Goal: Transaction & Acquisition: Purchase product/service

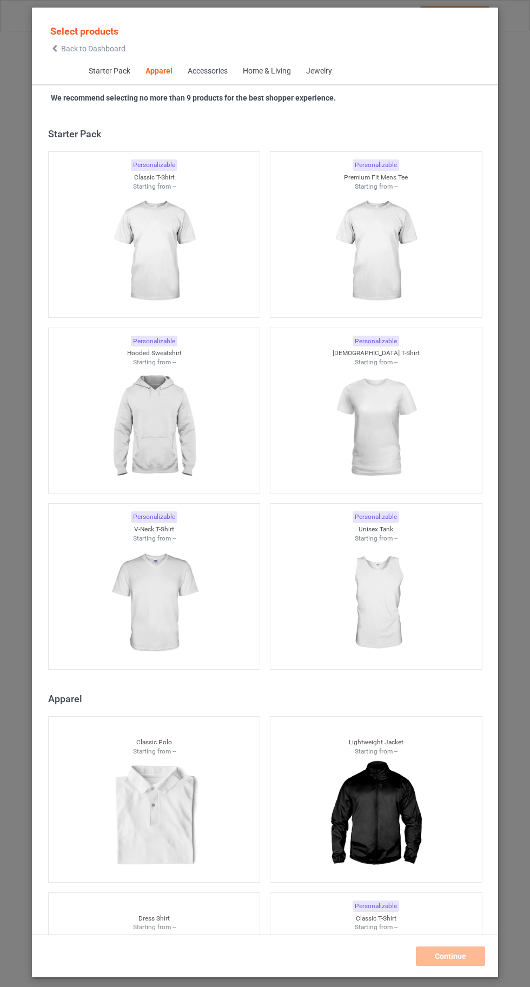
scroll to position [578, 0]
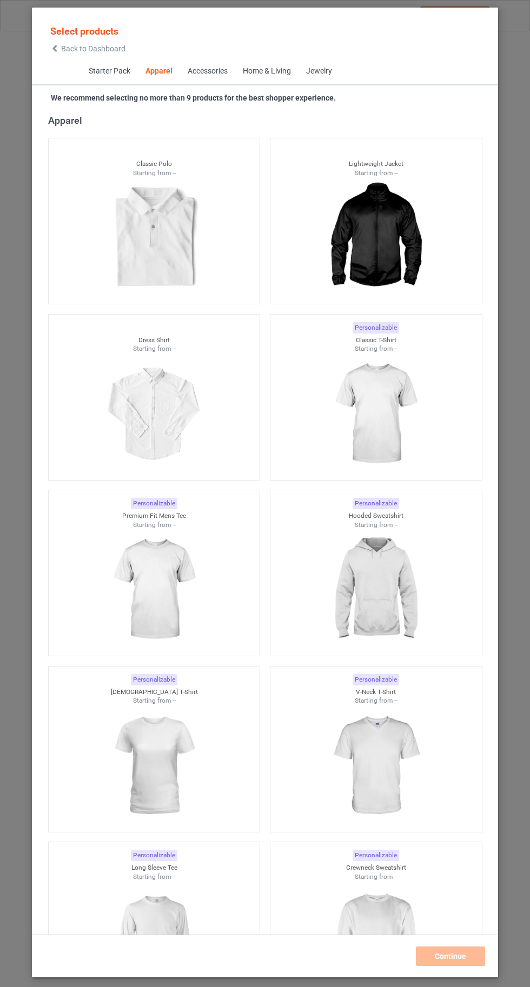
click at [376, 408] on img at bounding box center [375, 413] width 97 height 121
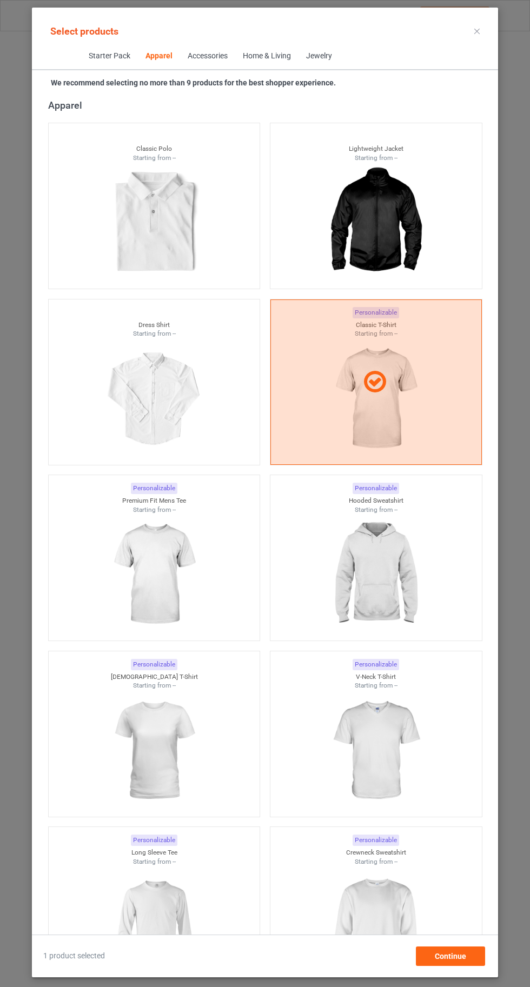
click at [384, 922] on img at bounding box center [375, 926] width 97 height 121
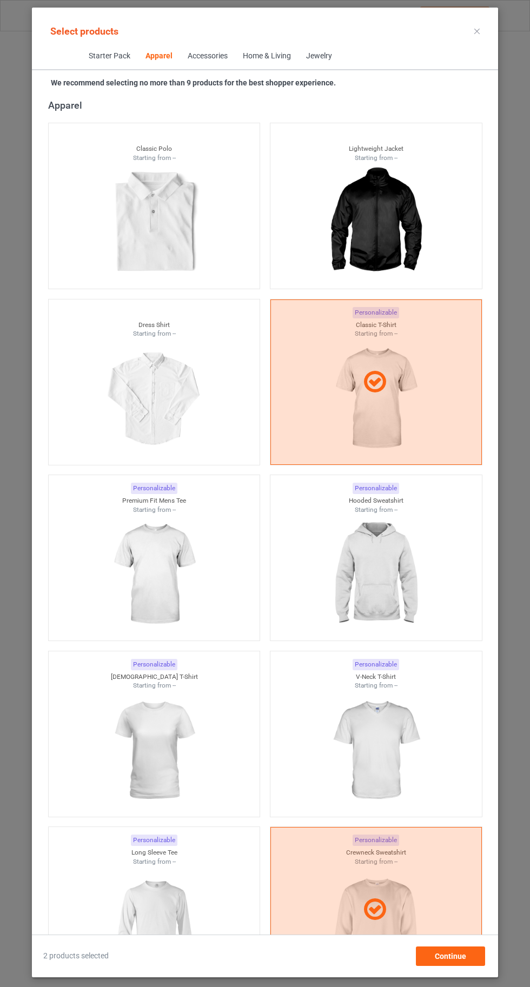
click at [164, 924] on img at bounding box center [153, 926] width 97 height 121
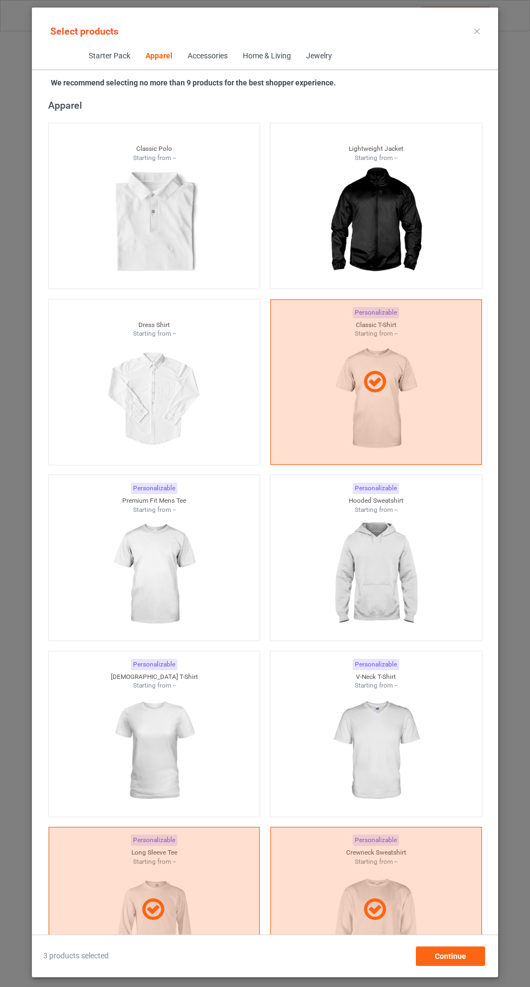
click at [162, 748] on img at bounding box center [153, 750] width 97 height 121
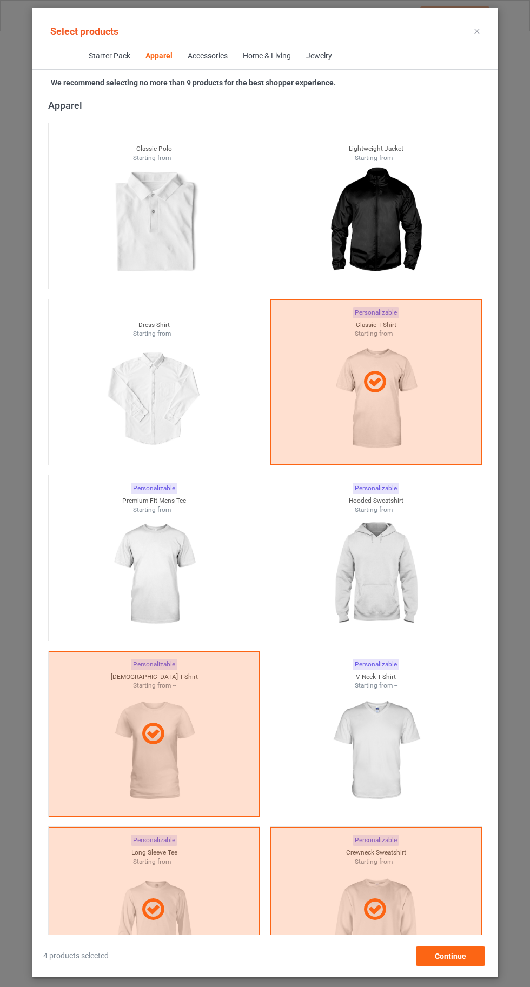
click at [392, 726] on img at bounding box center [375, 750] width 97 height 121
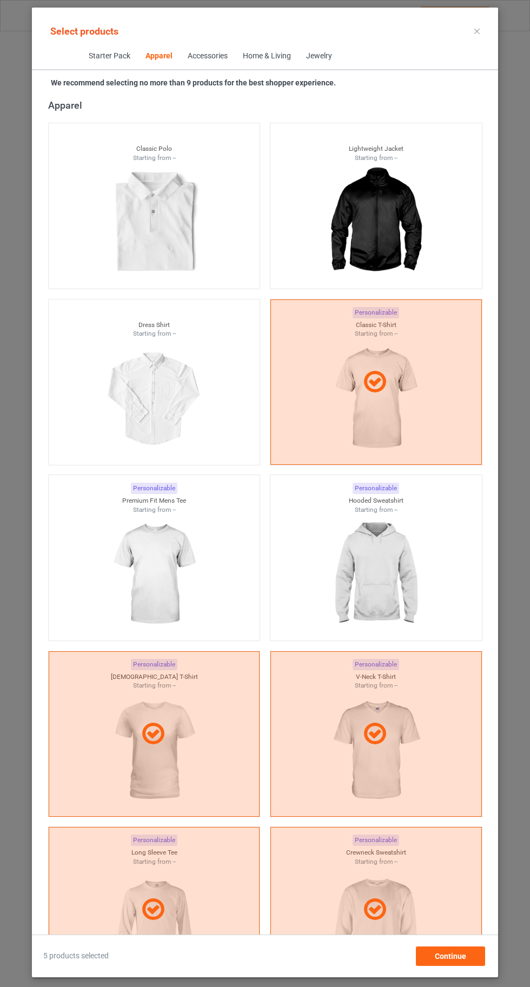
click at [160, 574] on img at bounding box center [153, 574] width 97 height 121
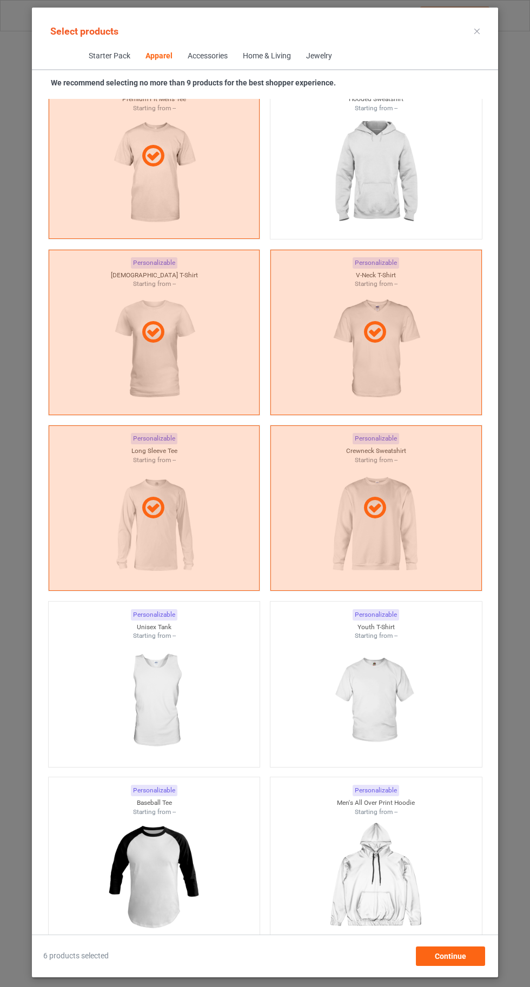
scroll to position [997, 0]
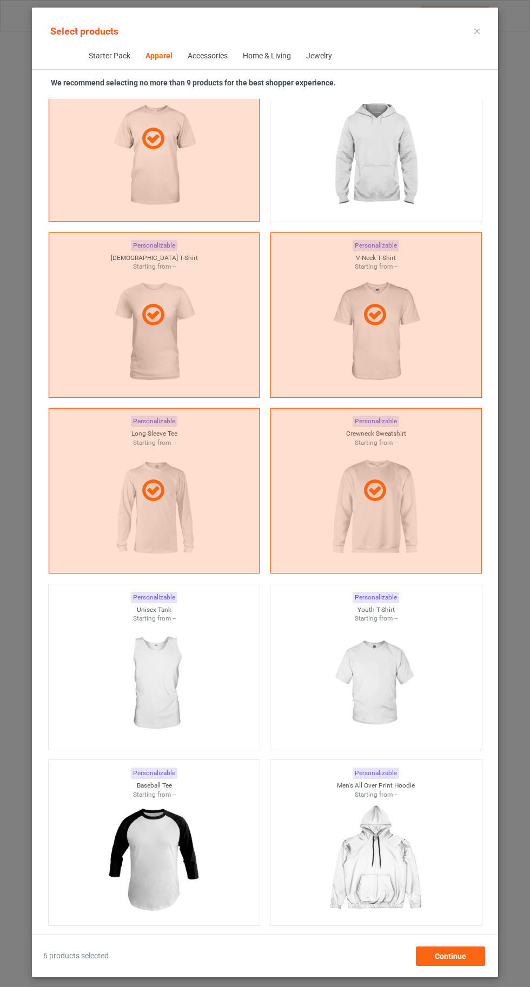
click at [363, 685] on img at bounding box center [375, 683] width 97 height 121
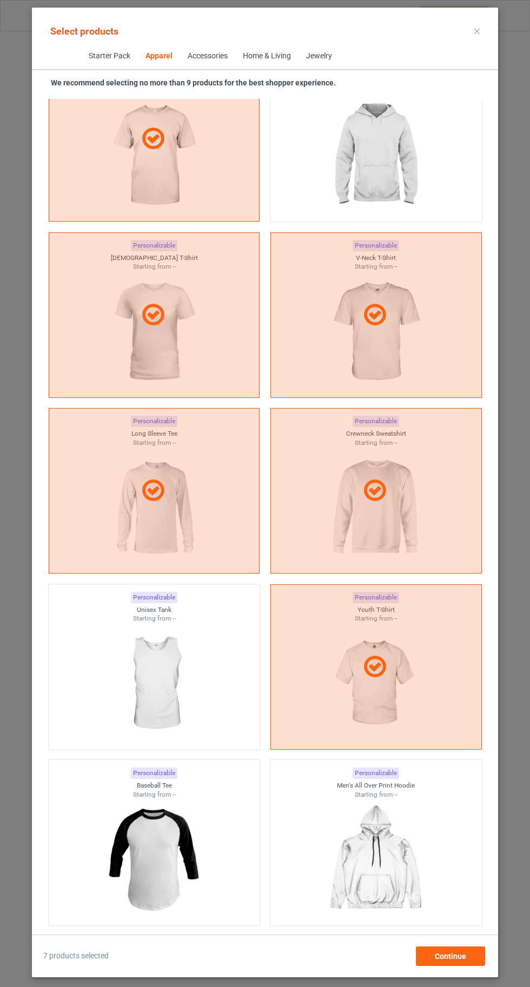
click at [150, 656] on img at bounding box center [153, 683] width 97 height 121
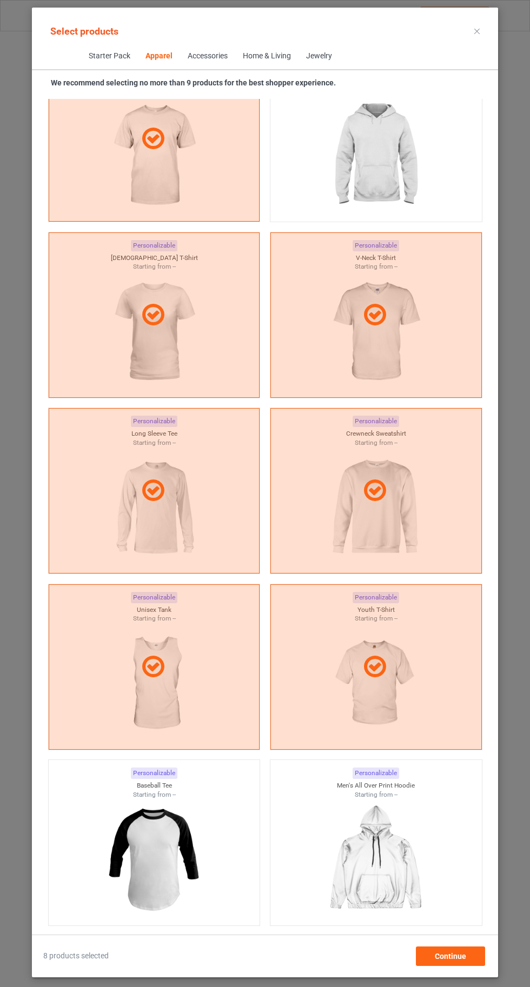
click at [477, 31] on icon at bounding box center [476, 31] width 5 height 5
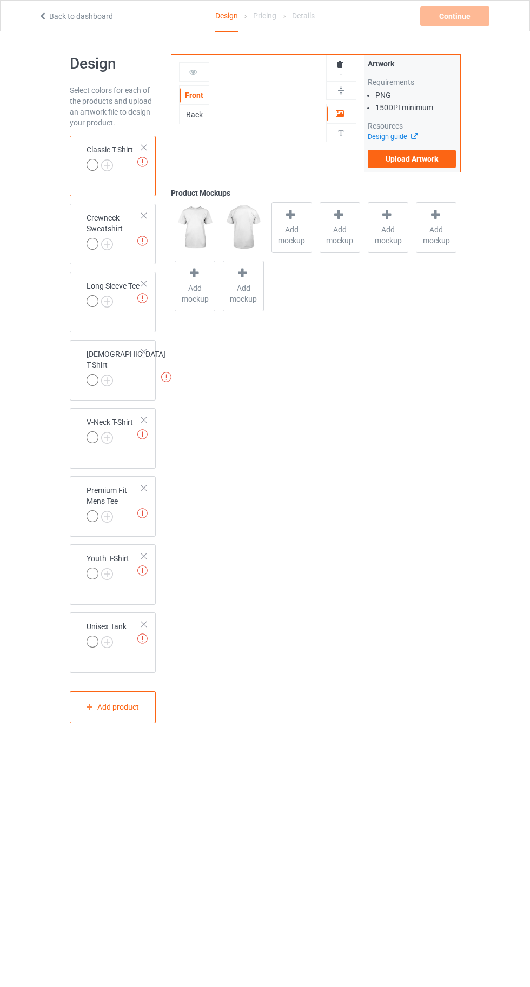
click at [0, 0] on img at bounding box center [0, 0] width 0 height 0
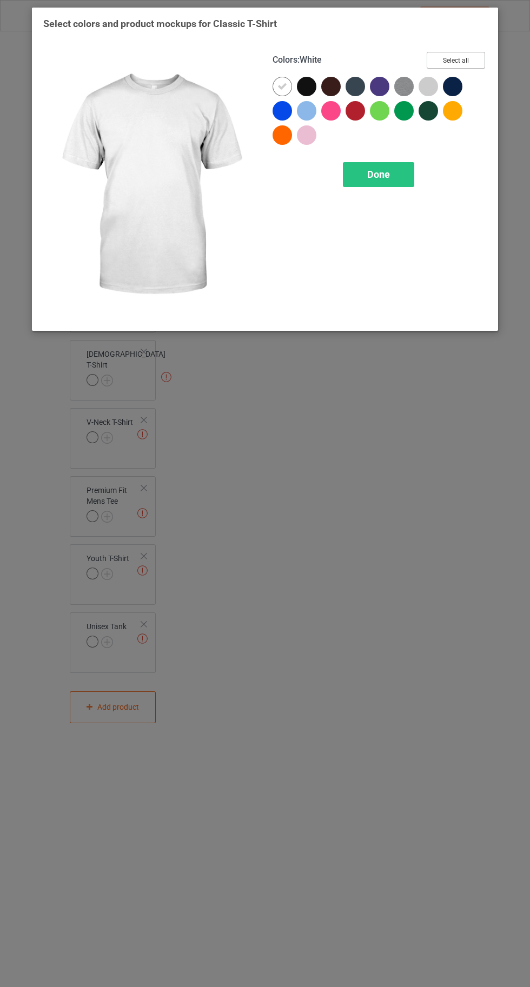
click at [462, 56] on button "Select all" at bounding box center [455, 60] width 58 height 17
click at [305, 88] on icon at bounding box center [307, 87] width 10 height 10
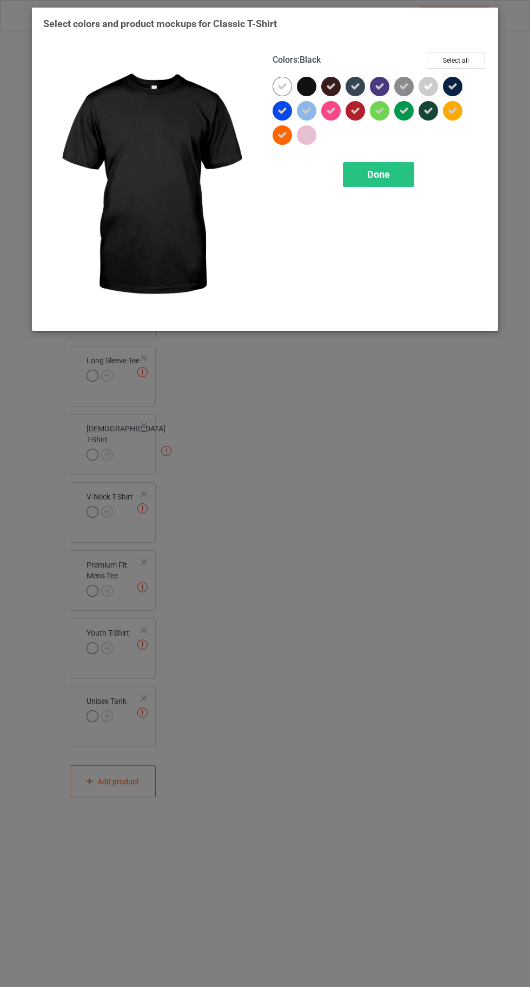
click at [330, 89] on icon at bounding box center [331, 87] width 10 height 10
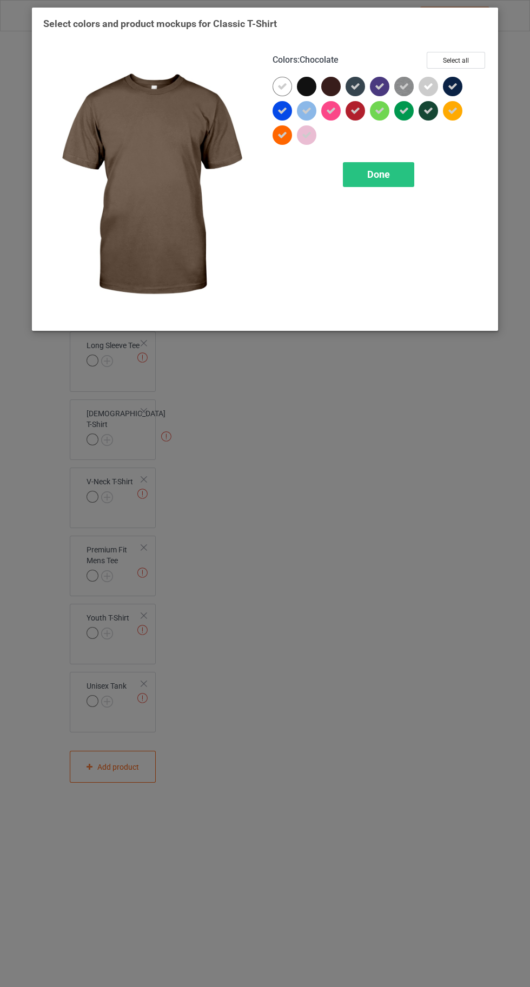
click at [359, 88] on icon at bounding box center [355, 87] width 10 height 10
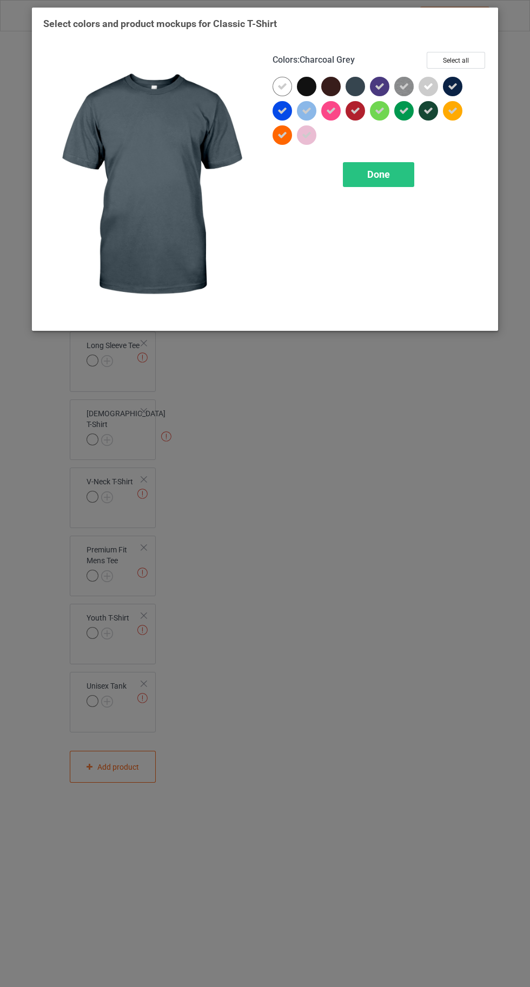
click at [381, 86] on icon at bounding box center [380, 87] width 10 height 10
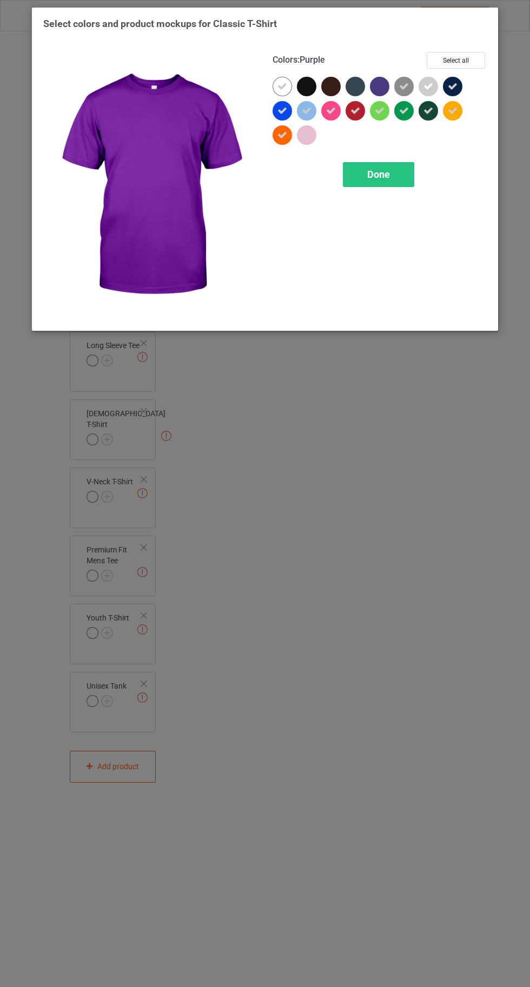
click at [452, 86] on icon at bounding box center [453, 87] width 10 height 10
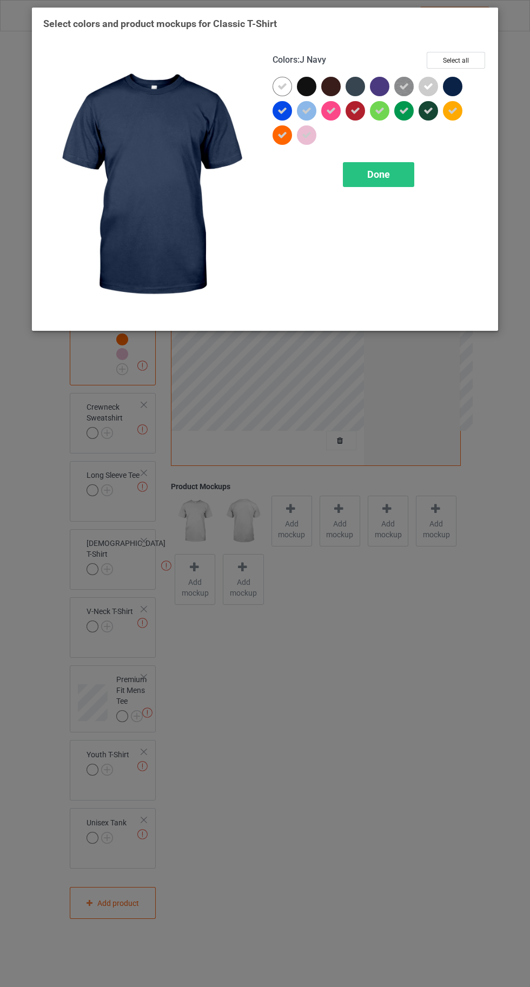
click at [377, 177] on span "Done" at bounding box center [378, 174] width 23 height 11
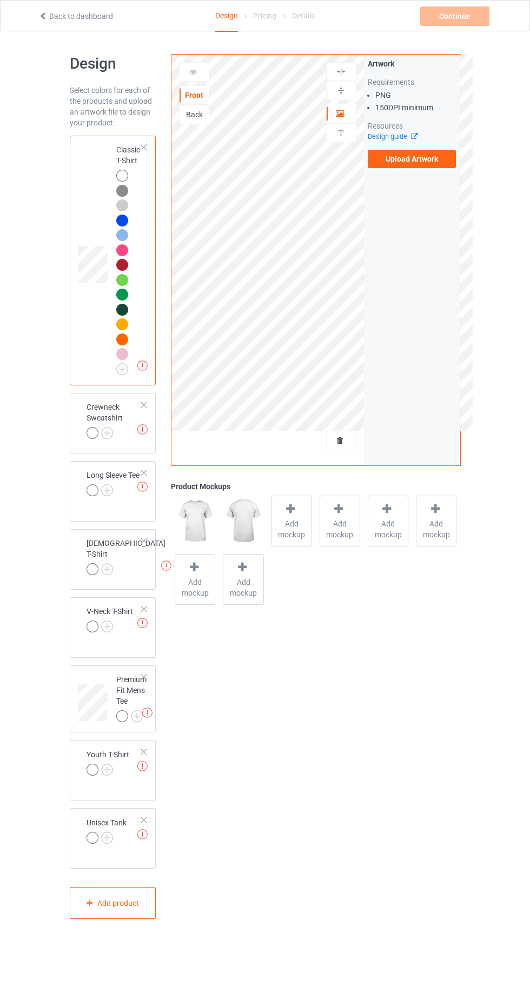
click at [81, 433] on td at bounding box center [79, 421] width 3 height 48
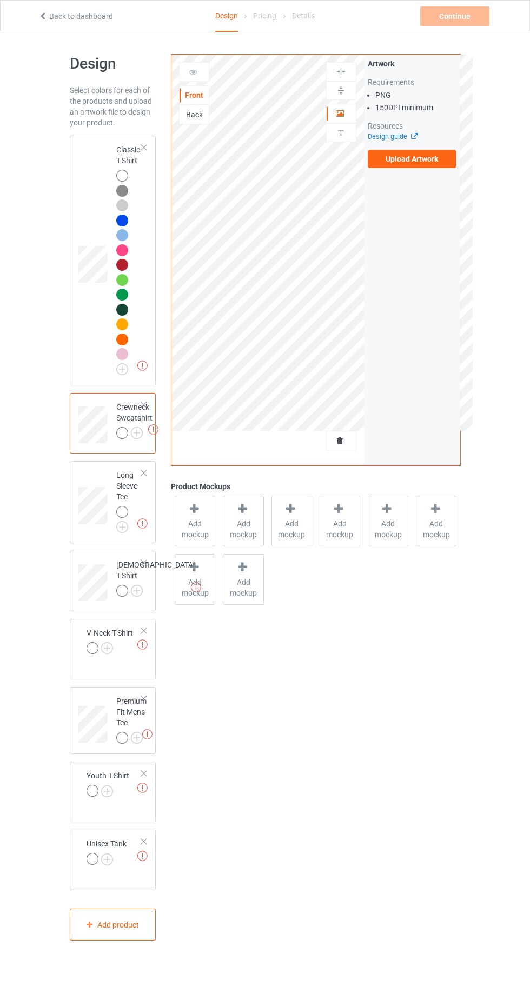
click at [0, 0] on img at bounding box center [0, 0] width 0 height 0
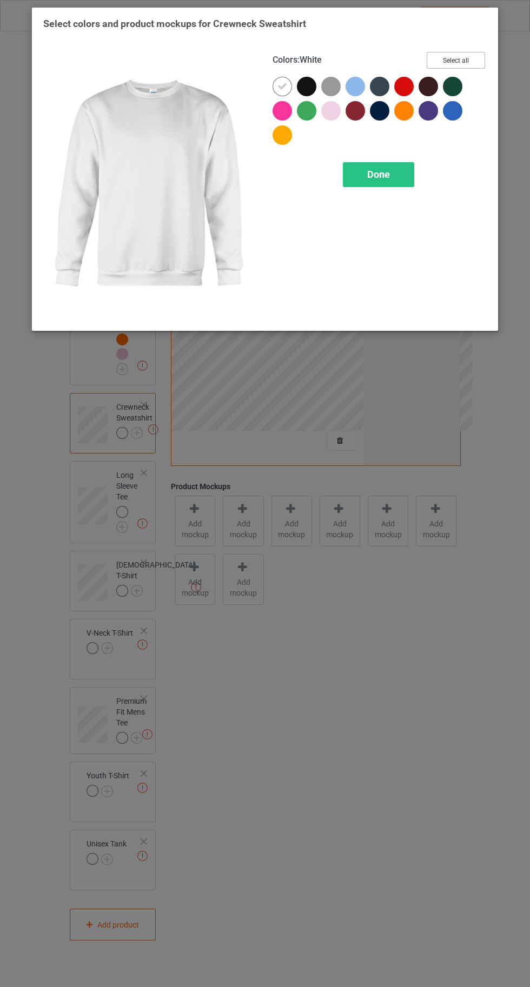
click at [465, 63] on button "Select all" at bounding box center [455, 60] width 58 height 17
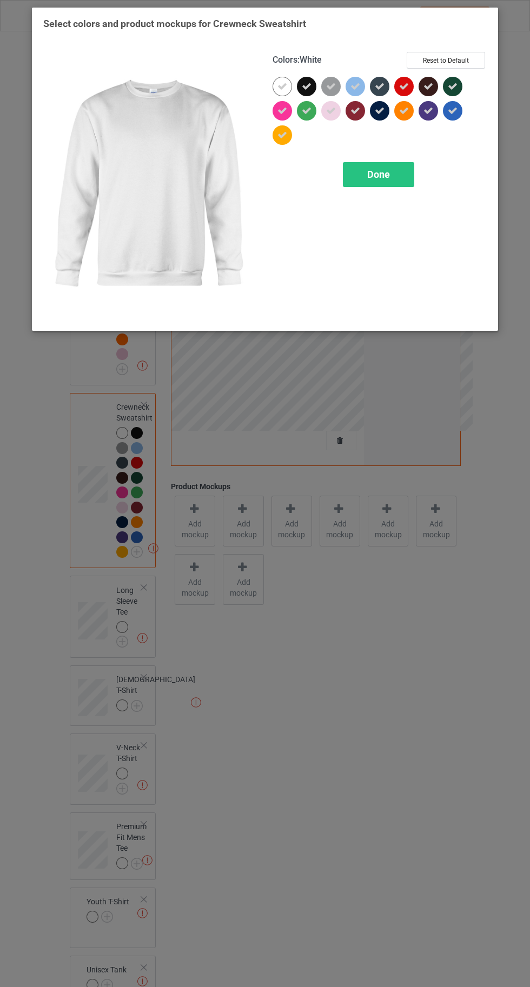
click at [305, 84] on icon at bounding box center [307, 87] width 10 height 10
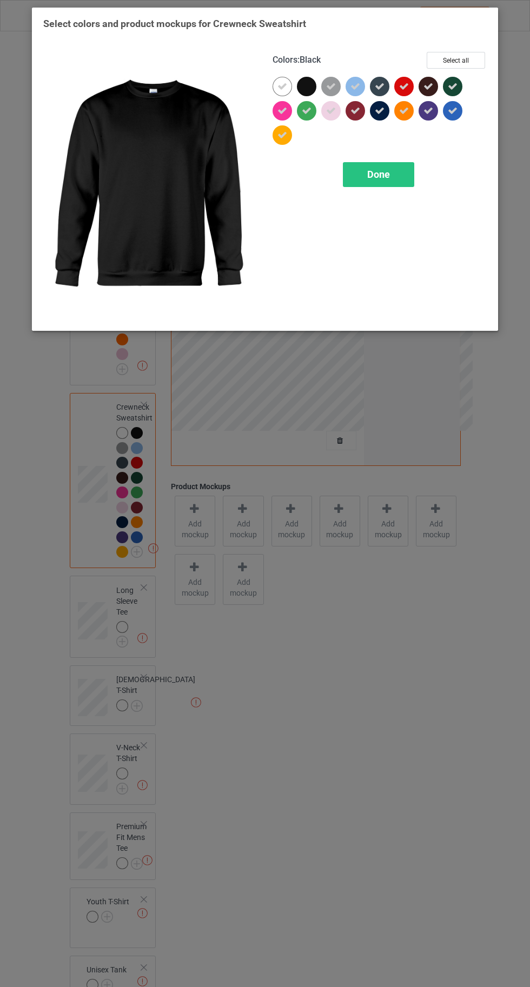
click at [376, 174] on span "Done" at bounding box center [378, 174] width 23 height 11
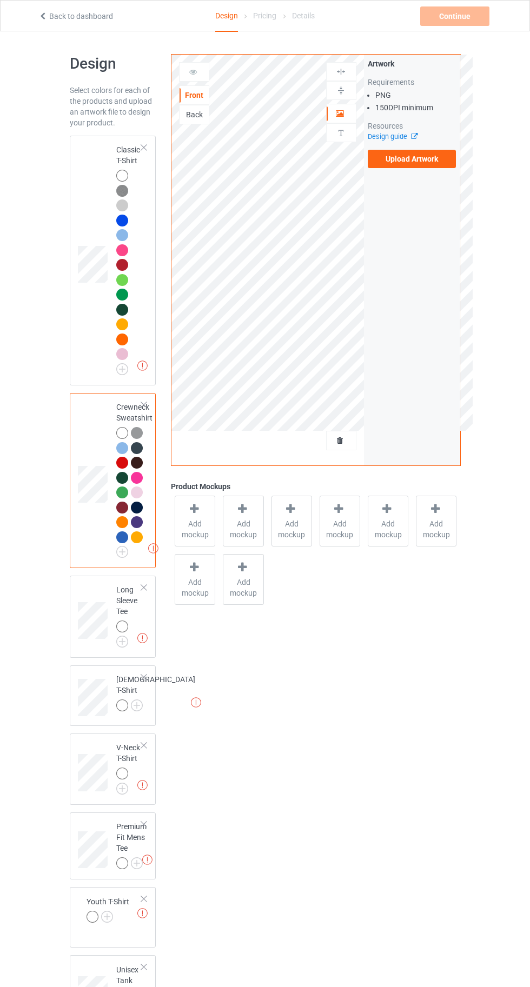
click at [137, 652] on td "Missing artworks Long Sleeve Tee" at bounding box center [129, 617] width 38 height 74
click at [0, 0] on img at bounding box center [0, 0] width 0 height 0
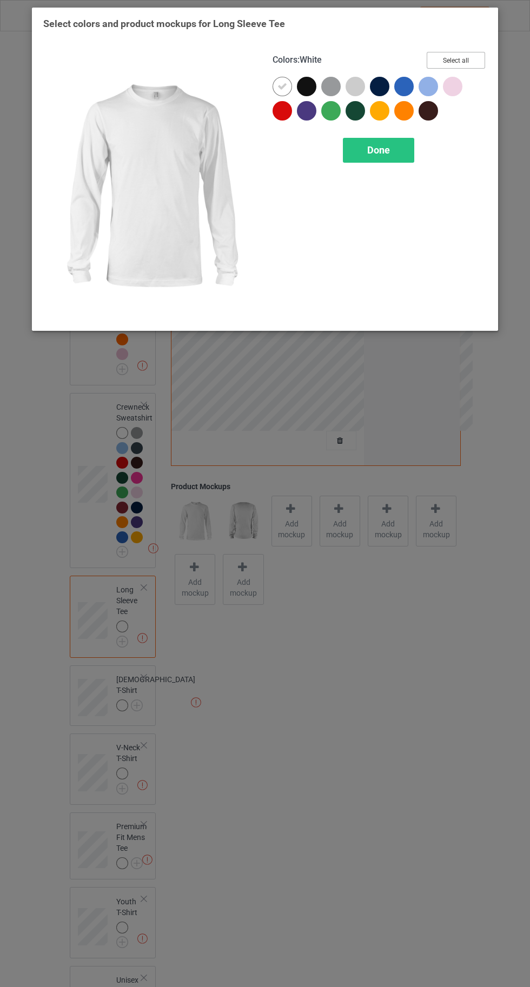
click at [474, 58] on button "Select all" at bounding box center [455, 60] width 58 height 17
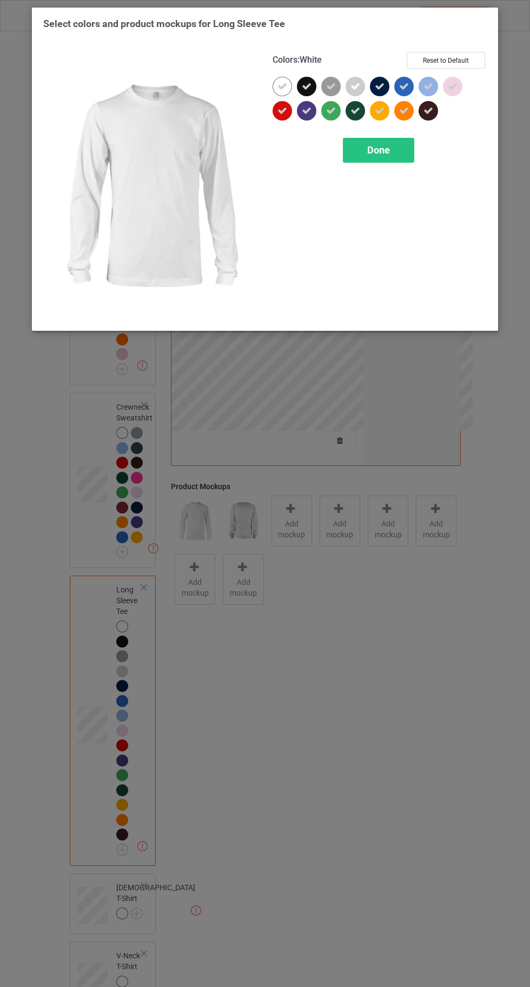
click at [304, 85] on icon at bounding box center [307, 87] width 10 height 10
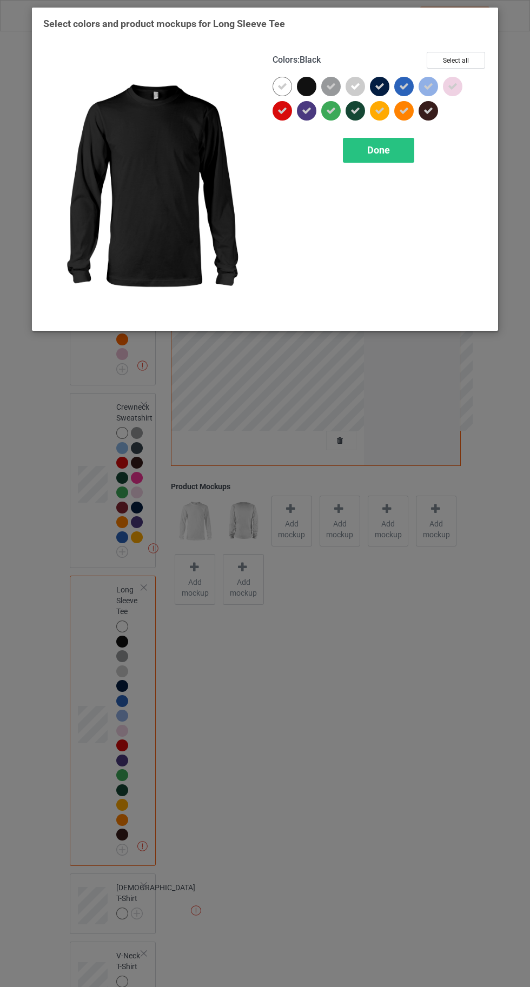
click at [380, 86] on icon at bounding box center [380, 87] width 10 height 10
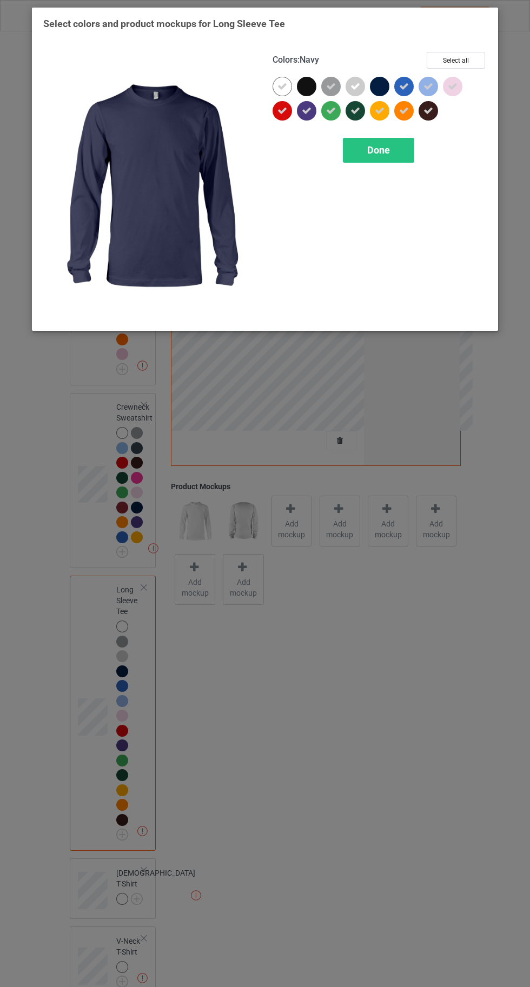
click at [368, 161] on div "Done" at bounding box center [378, 150] width 71 height 25
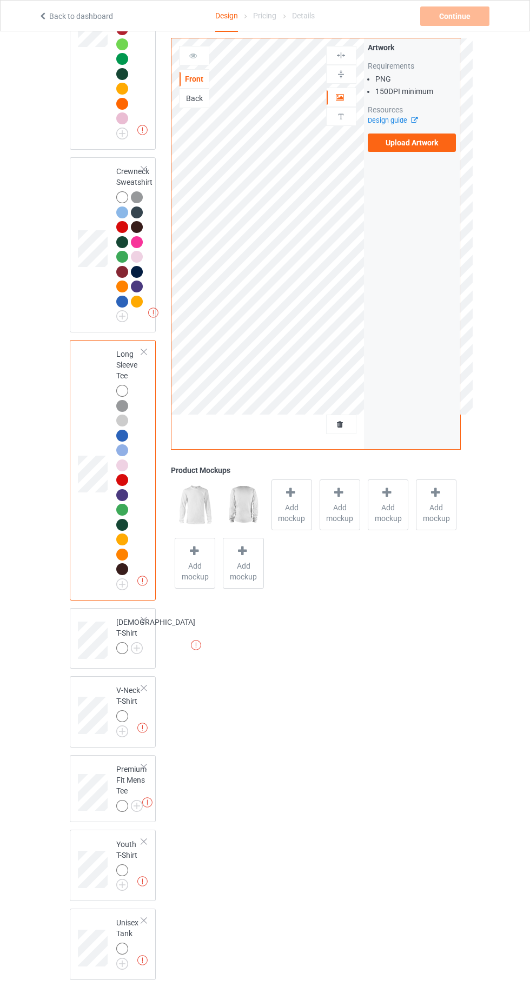
scroll to position [236, 0]
click at [0, 0] on img at bounding box center [0, 0] width 0 height 0
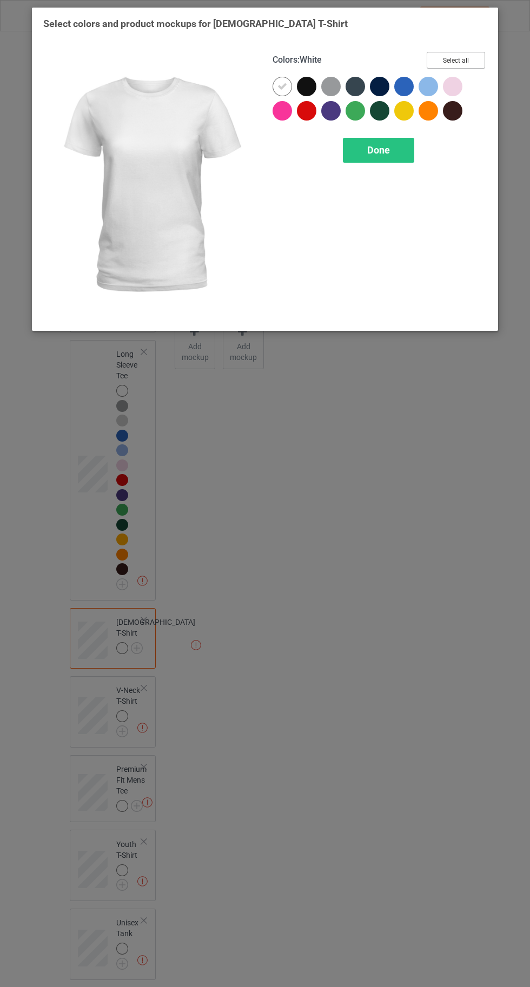
click at [463, 56] on button "Select all" at bounding box center [455, 60] width 58 height 17
click at [308, 84] on icon at bounding box center [307, 87] width 10 height 10
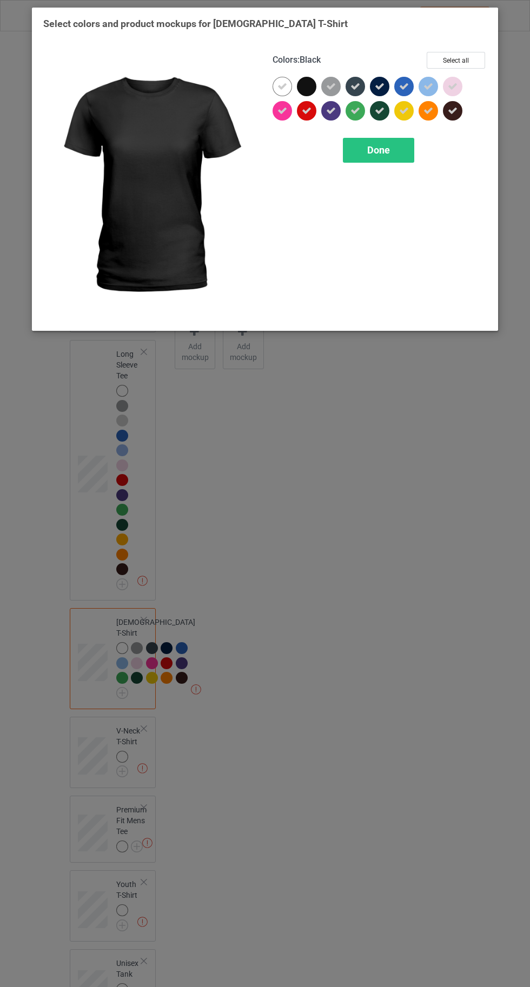
click at [355, 86] on icon at bounding box center [355, 87] width 10 height 10
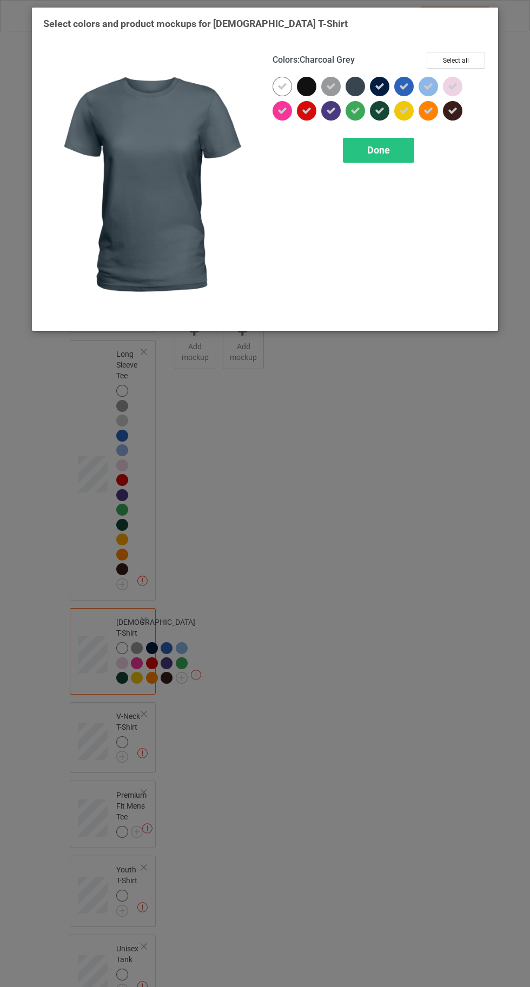
click at [379, 86] on icon at bounding box center [380, 87] width 10 height 10
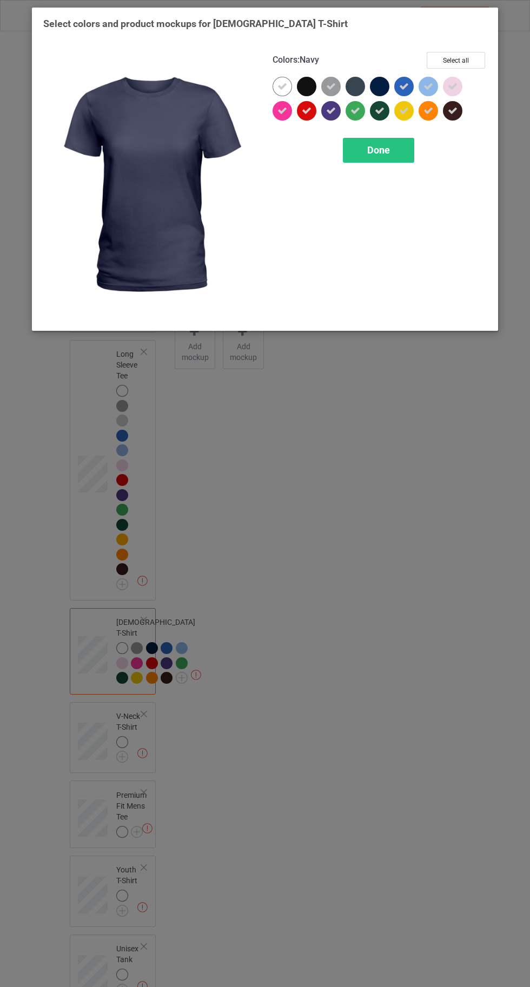
click at [379, 155] on div "Done" at bounding box center [378, 150] width 71 height 25
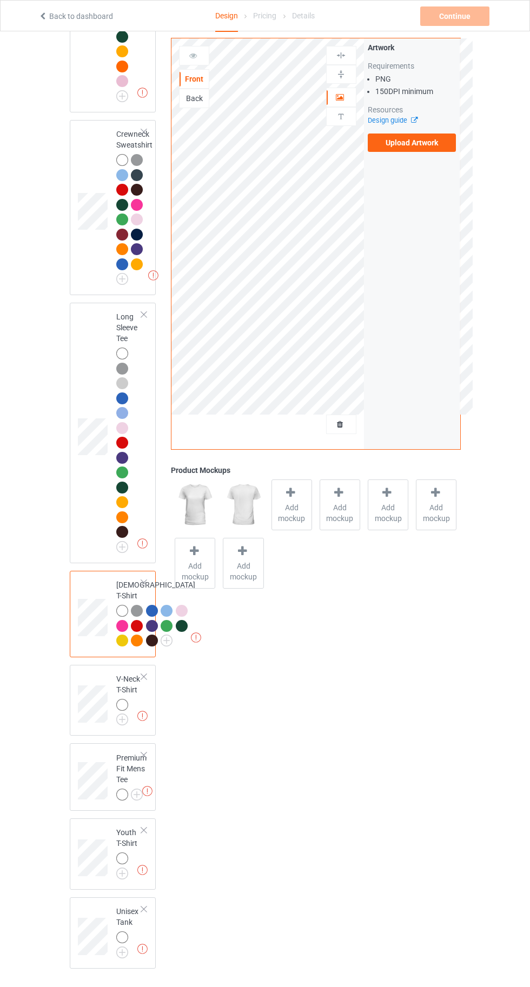
scroll to position [414, 0]
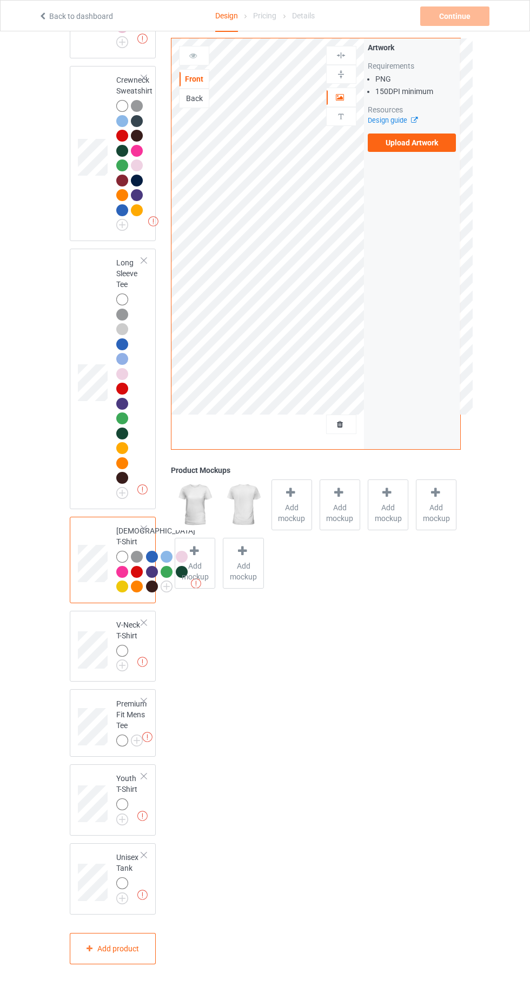
click at [0, 0] on img at bounding box center [0, 0] width 0 height 0
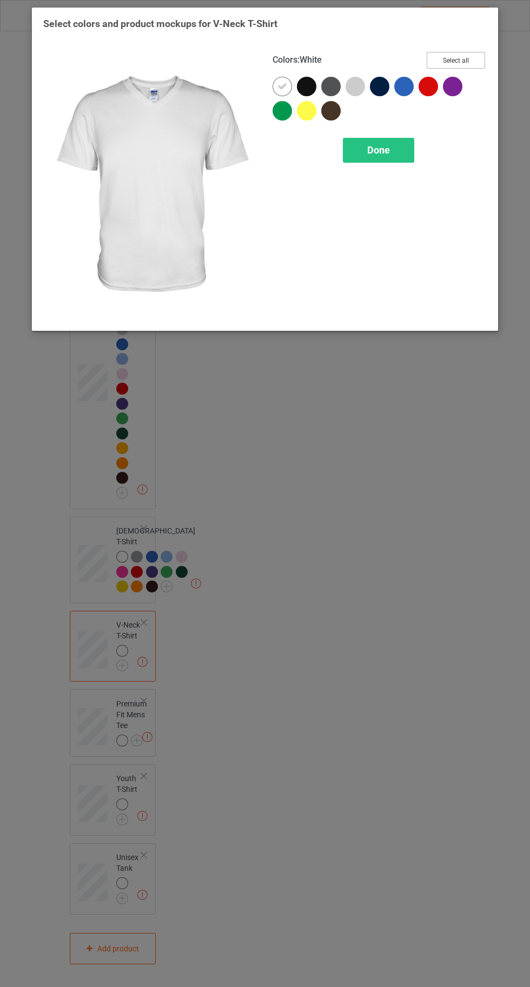
click at [461, 58] on button "Select all" at bounding box center [455, 60] width 58 height 17
click at [309, 86] on icon at bounding box center [307, 87] width 10 height 10
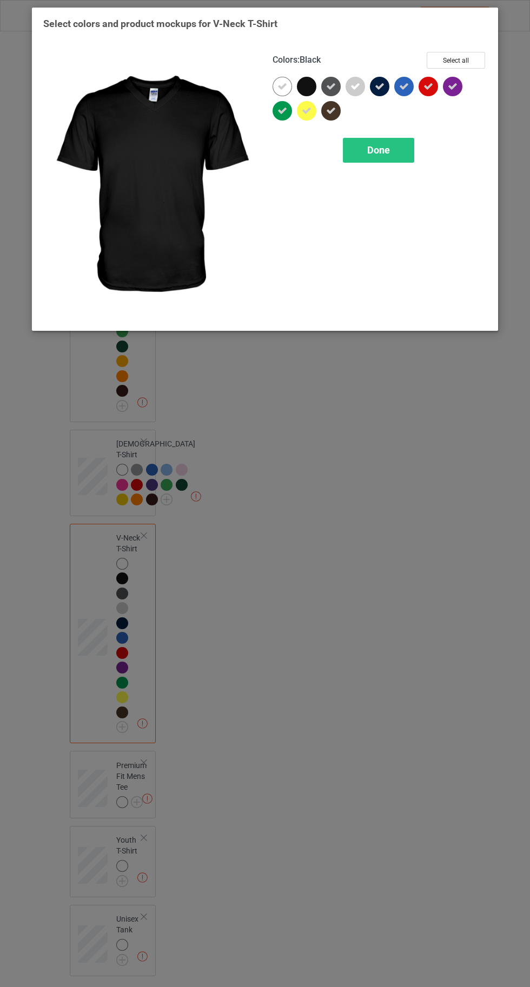
click at [383, 94] on div at bounding box center [379, 86] width 19 height 19
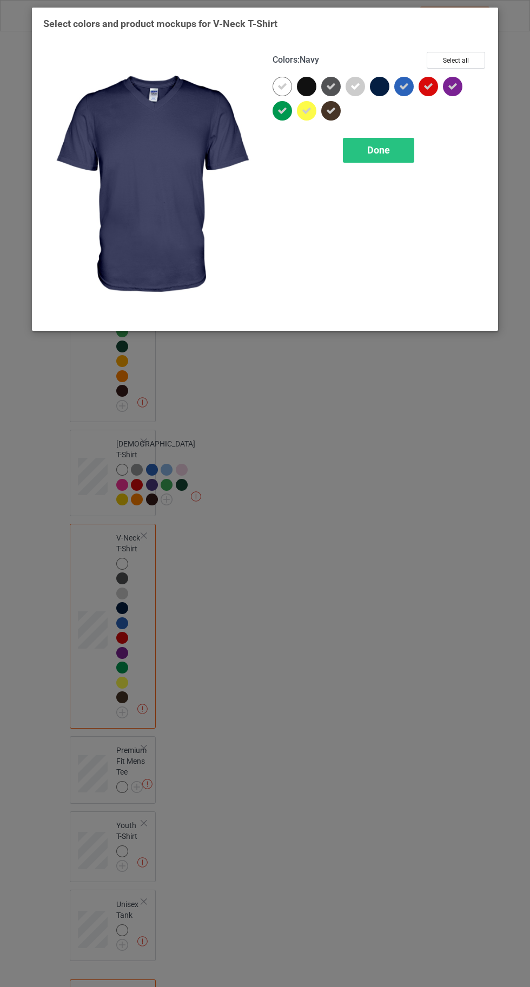
click at [372, 148] on span "Done" at bounding box center [378, 149] width 23 height 11
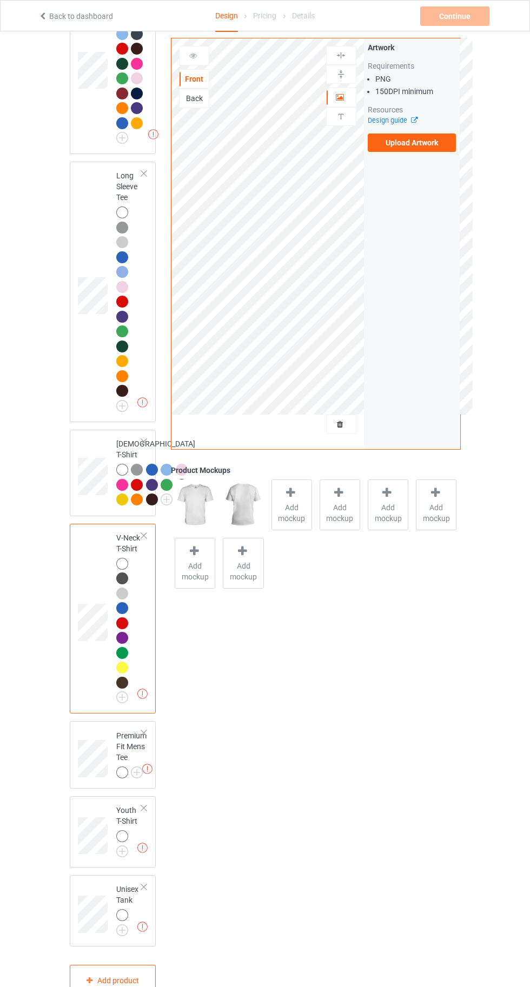
scroll to position [533, 0]
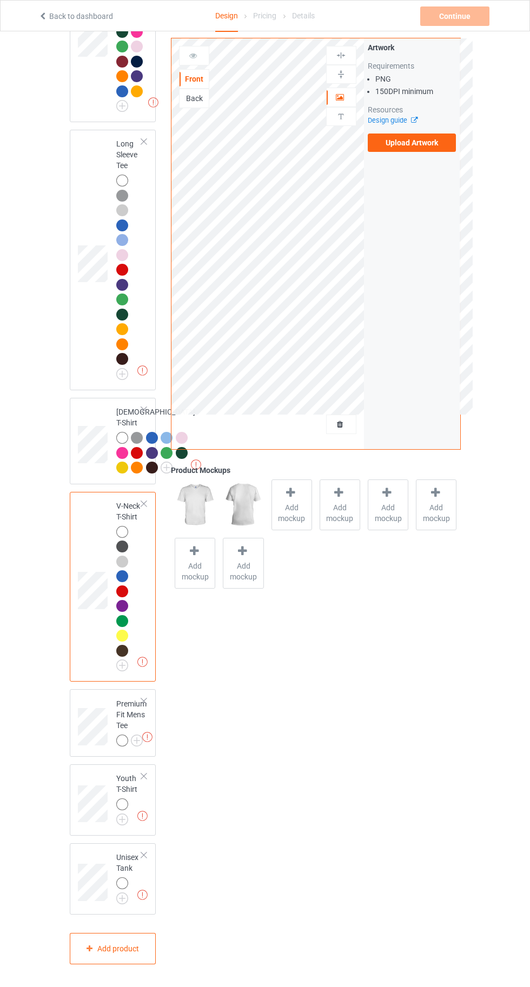
click at [0, 0] on img at bounding box center [0, 0] width 0 height 0
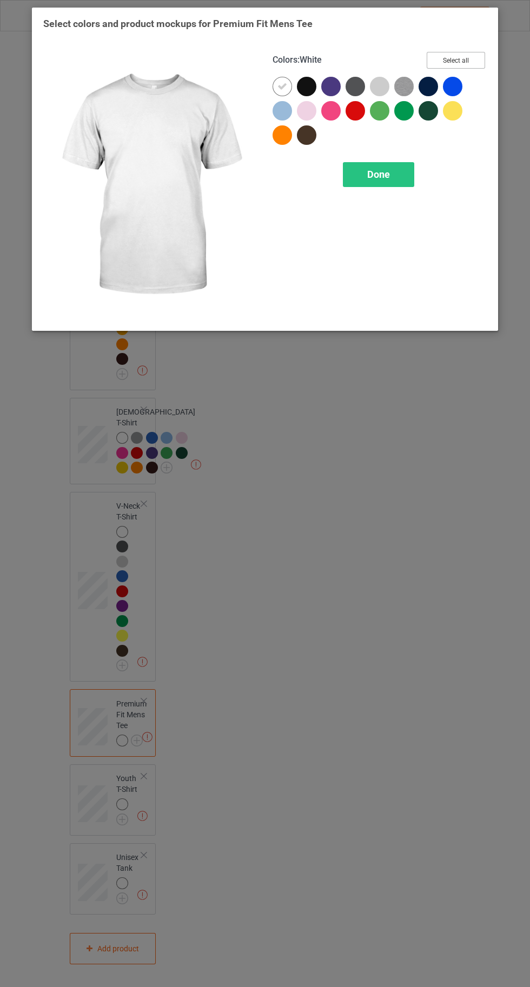
click at [461, 53] on button "Select all" at bounding box center [455, 60] width 58 height 17
click at [428, 86] on icon at bounding box center [428, 87] width 10 height 10
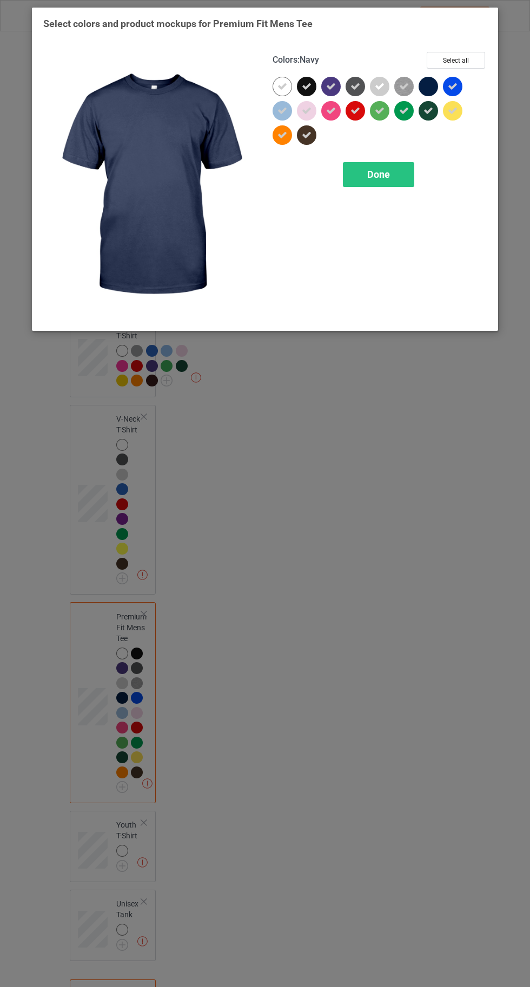
click at [305, 84] on icon at bounding box center [307, 87] width 10 height 10
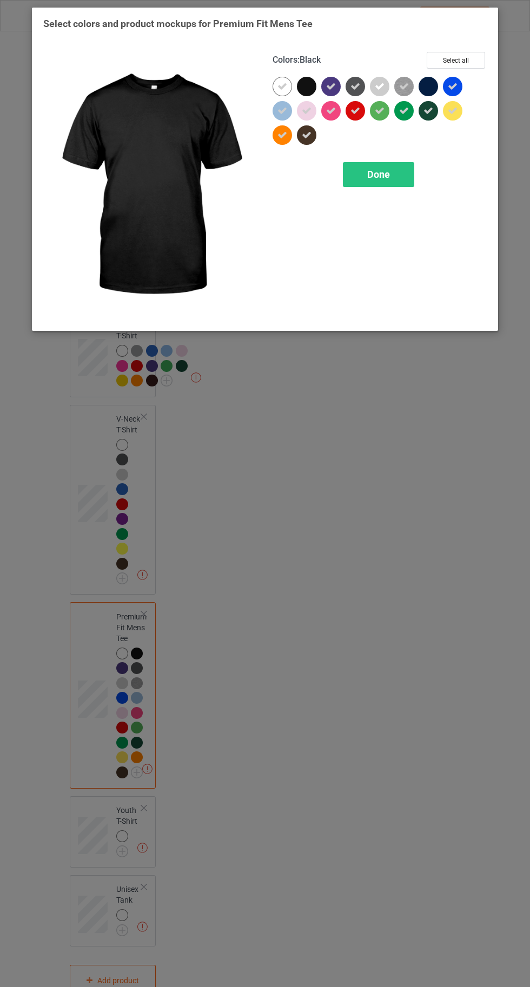
click at [357, 178] on div "Done" at bounding box center [378, 174] width 71 height 25
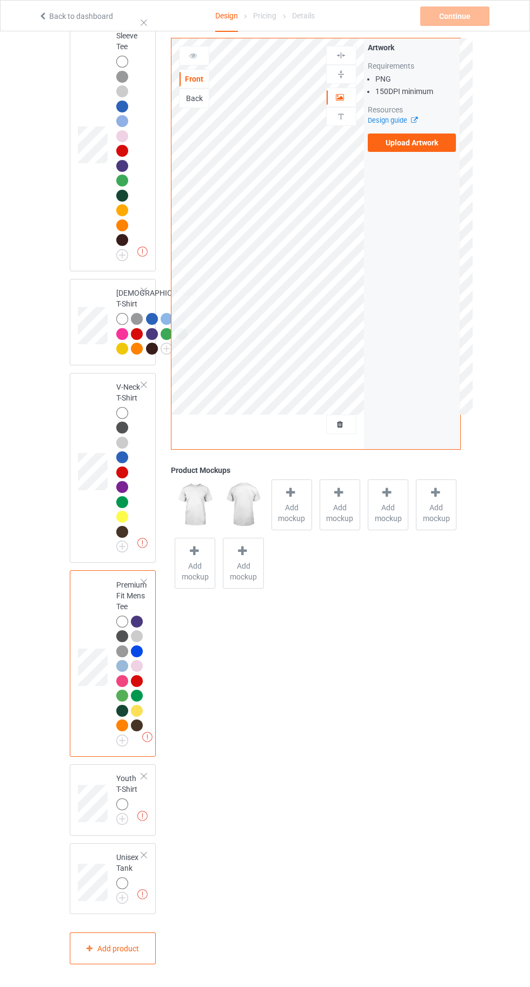
scroll to position [652, 0]
click at [0, 0] on img at bounding box center [0, 0] width 0 height 0
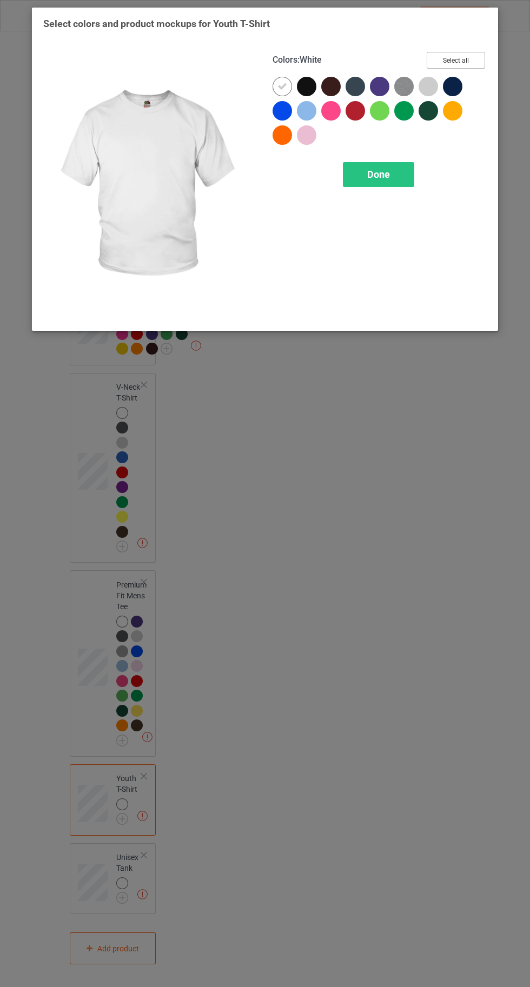
click at [443, 58] on button "Select all" at bounding box center [455, 60] width 58 height 17
click at [308, 90] on icon at bounding box center [307, 87] width 10 height 10
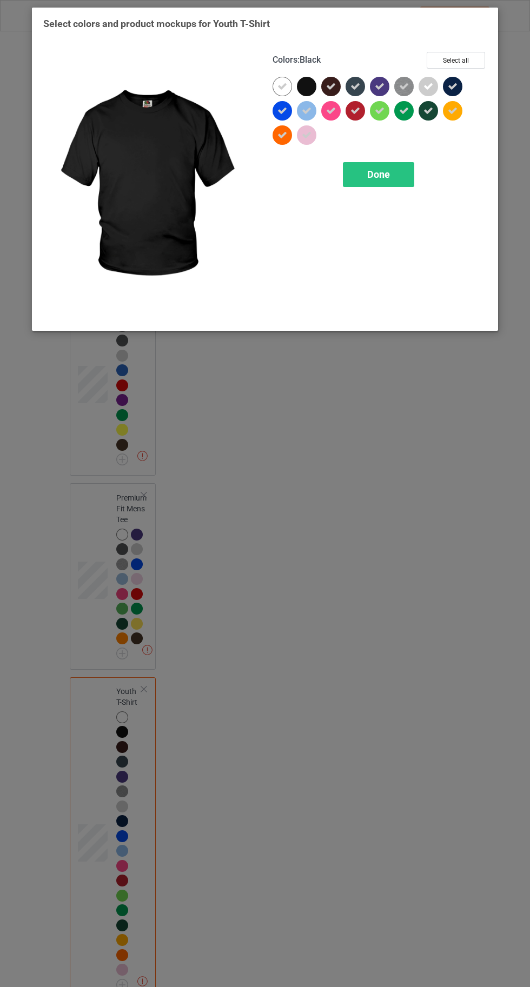
click at [362, 172] on div "Done" at bounding box center [378, 174] width 71 height 25
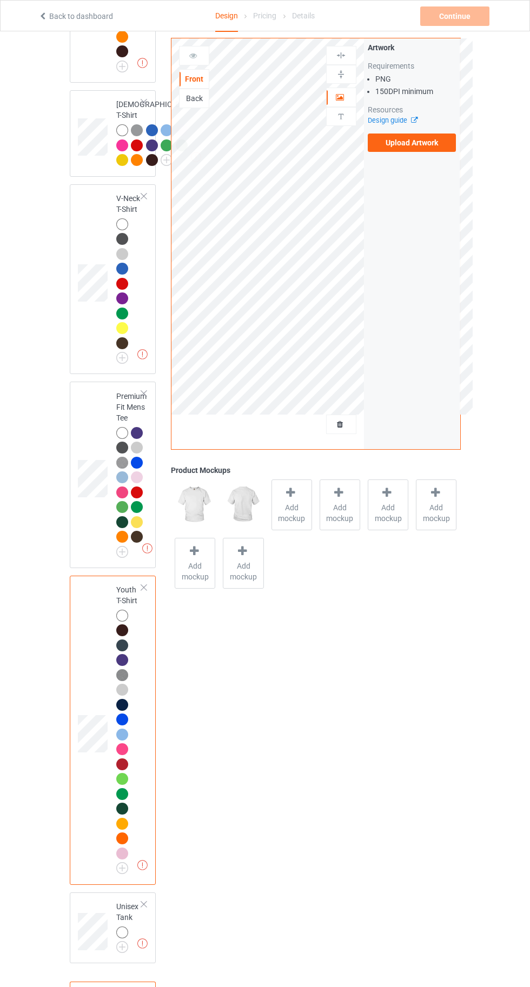
scroll to position [890, 0]
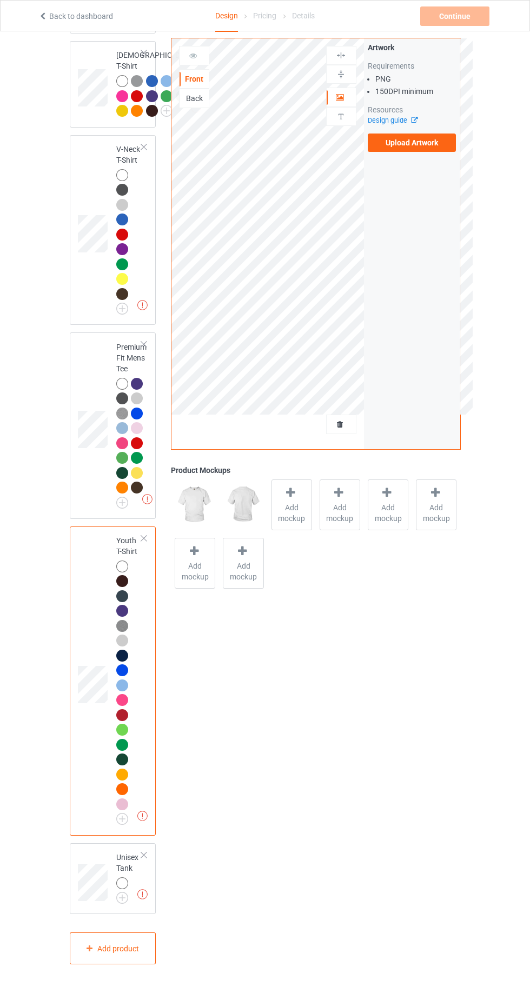
click at [0, 0] on img at bounding box center [0, 0] width 0 height 0
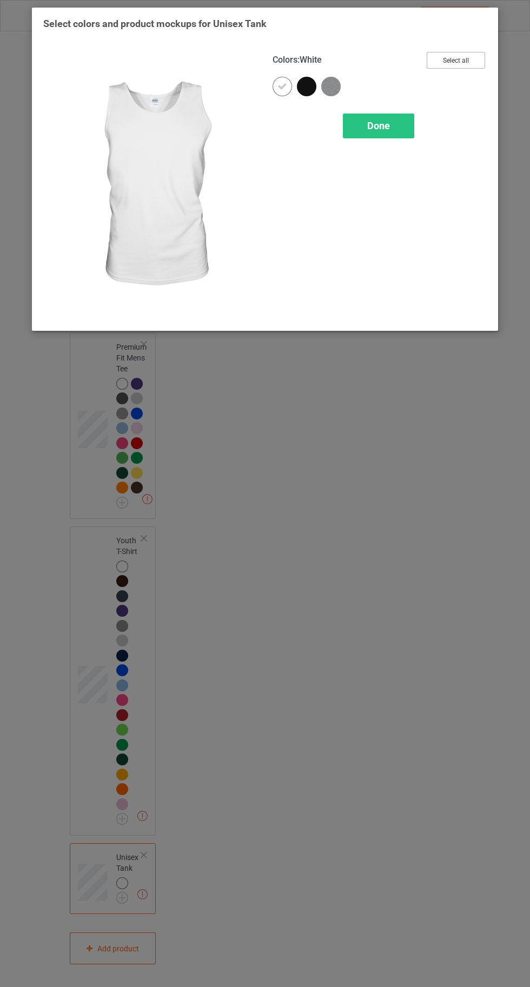
click at [469, 57] on button "Select all" at bounding box center [455, 60] width 58 height 17
click at [306, 86] on icon at bounding box center [307, 87] width 10 height 10
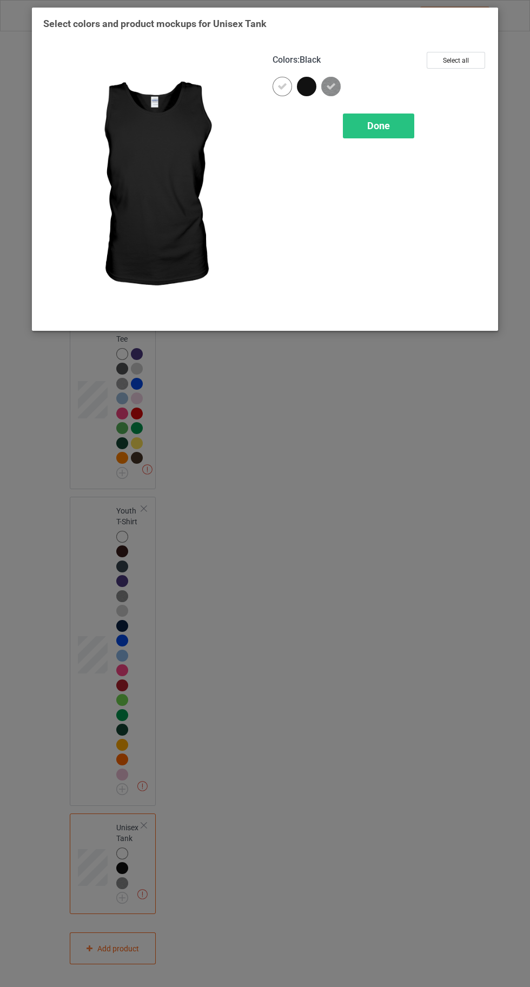
click at [378, 125] on span "Done" at bounding box center [378, 125] width 23 height 11
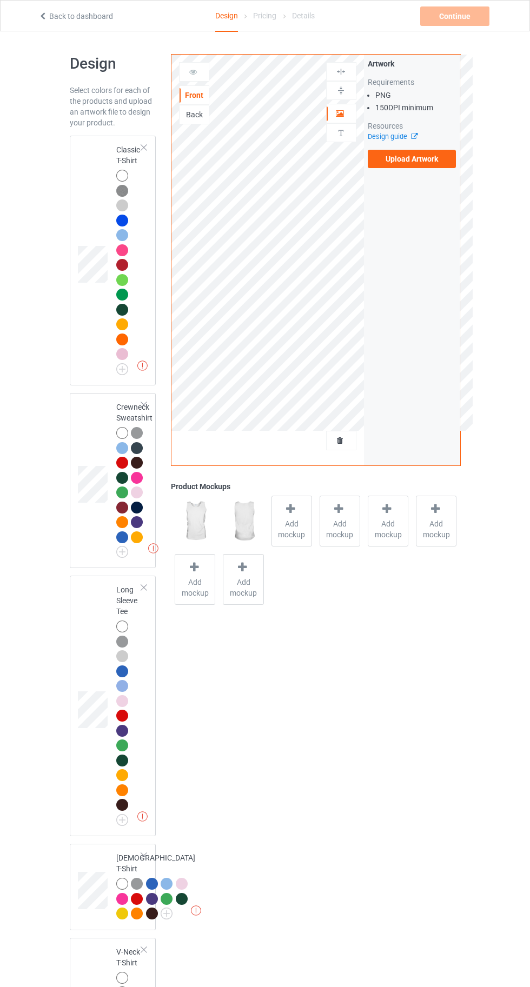
click at [89, 180] on td at bounding box center [94, 260] width 32 height 241
click at [294, 528] on span "Add mockup" at bounding box center [291, 529] width 39 height 22
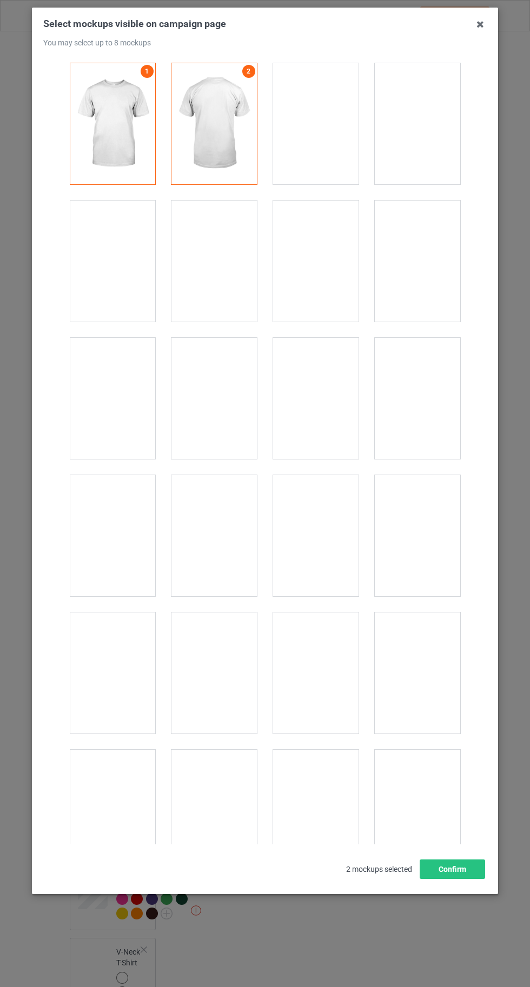
scroll to position [14904, 0]
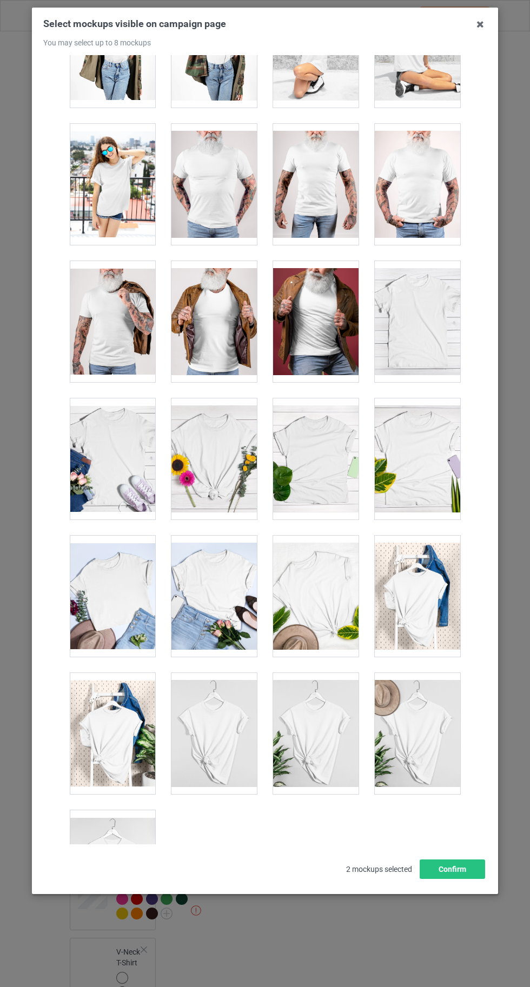
click at [119, 844] on div at bounding box center [112, 870] width 85 height 121
click at [464, 879] on button "Confirm" at bounding box center [451, 868] width 65 height 19
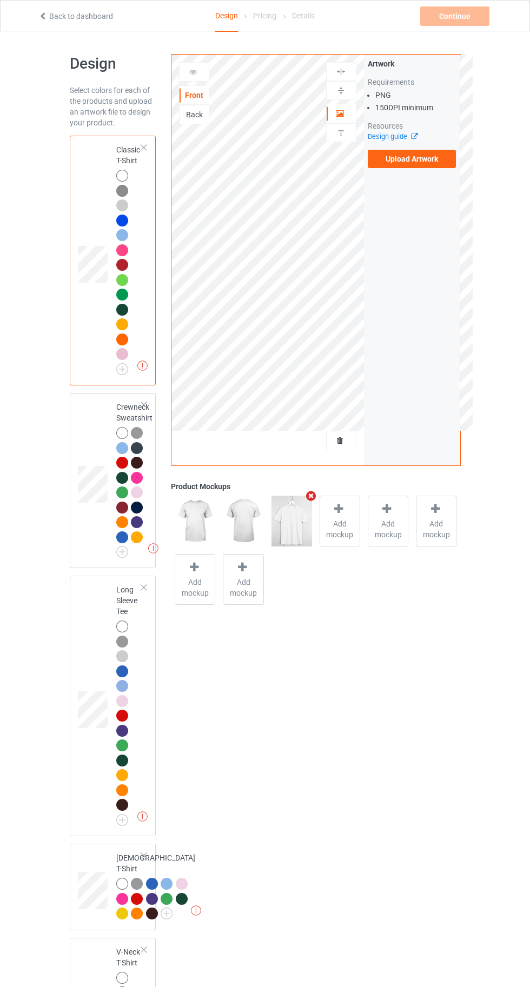
click at [420, 162] on label "Upload Artwork" at bounding box center [412, 159] width 89 height 18
click at [0, 0] on input "Upload Artwork" at bounding box center [0, 0] width 0 height 0
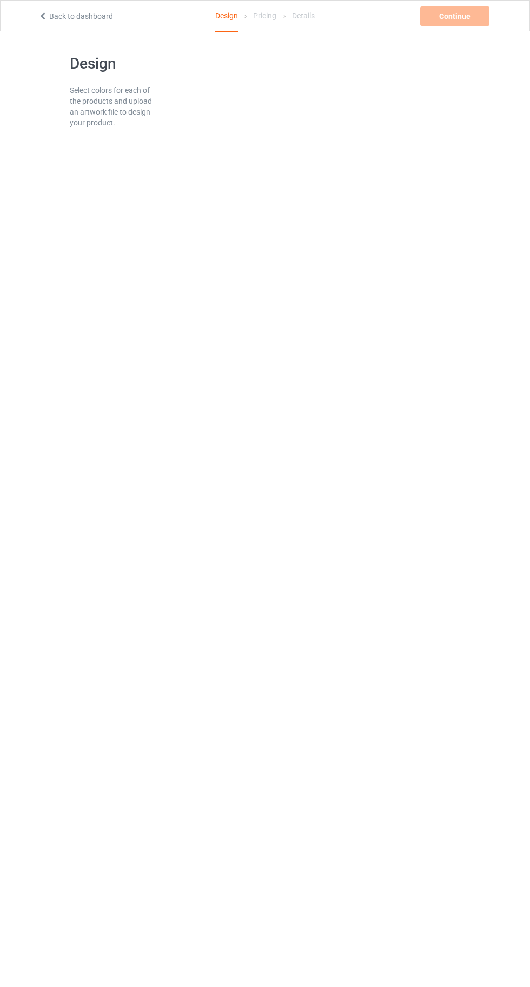
click at [254, 22] on div "Pricing" at bounding box center [264, 16] width 23 height 30
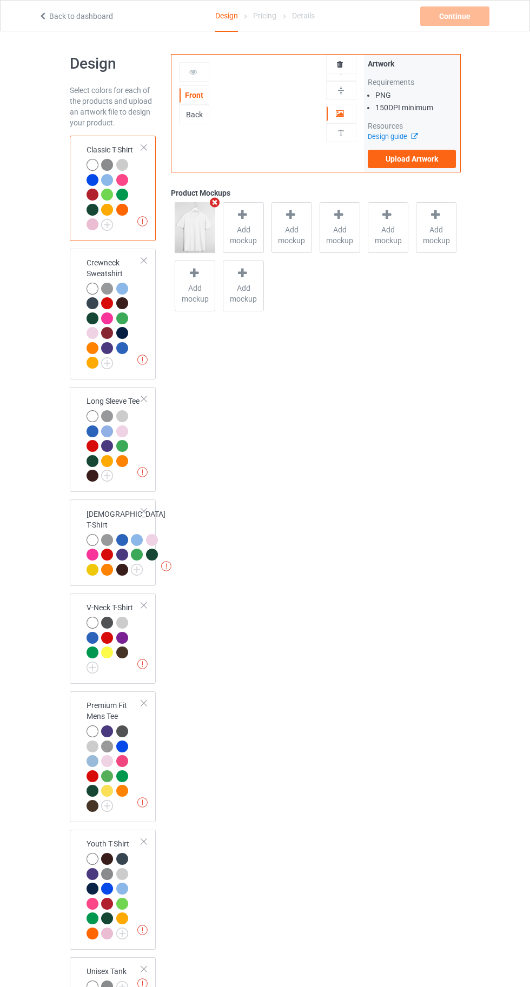
click at [415, 159] on label "Upload Artwork" at bounding box center [412, 159] width 89 height 18
click at [0, 0] on input "Upload Artwork" at bounding box center [0, 0] width 0 height 0
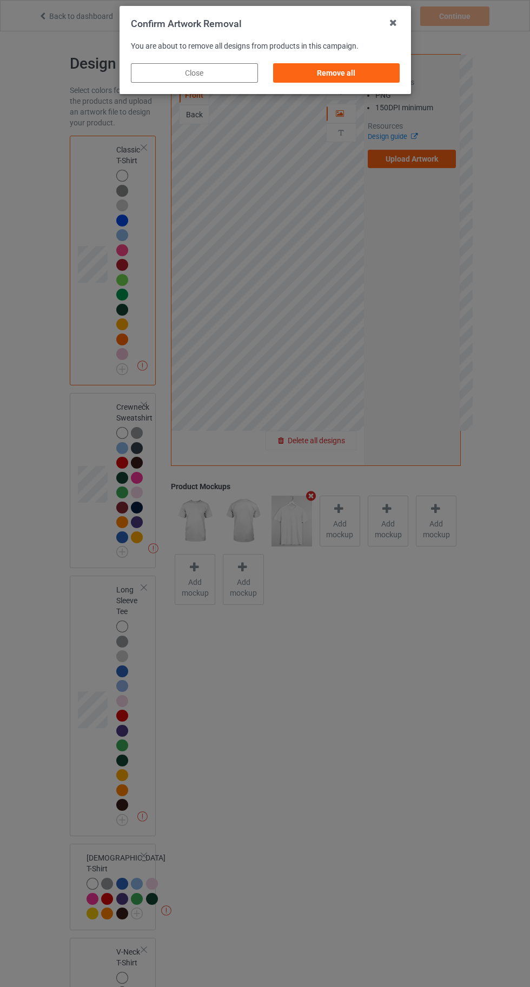
click at [358, 70] on div "Remove all" at bounding box center [335, 72] width 127 height 19
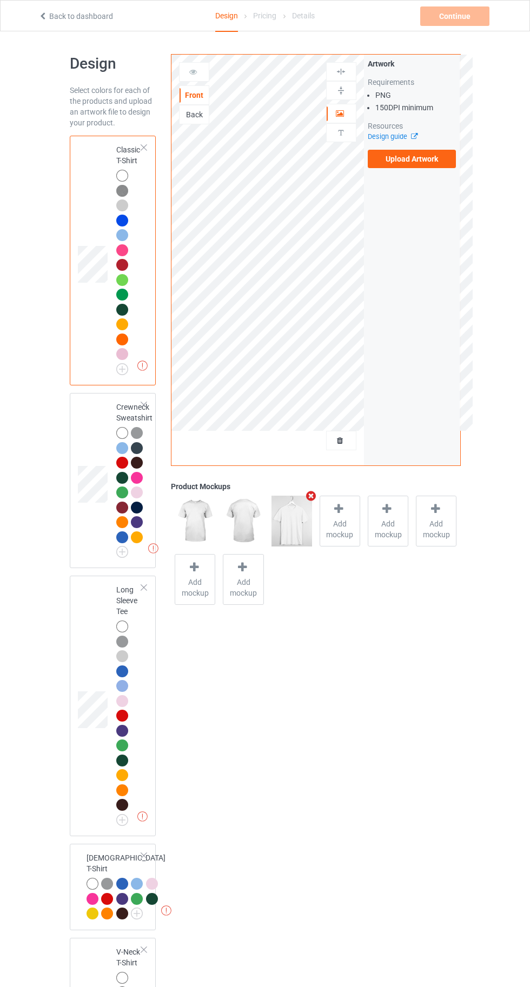
click at [436, 164] on label "Upload Artwork" at bounding box center [412, 159] width 89 height 18
click at [0, 0] on input "Upload Artwork" at bounding box center [0, 0] width 0 height 0
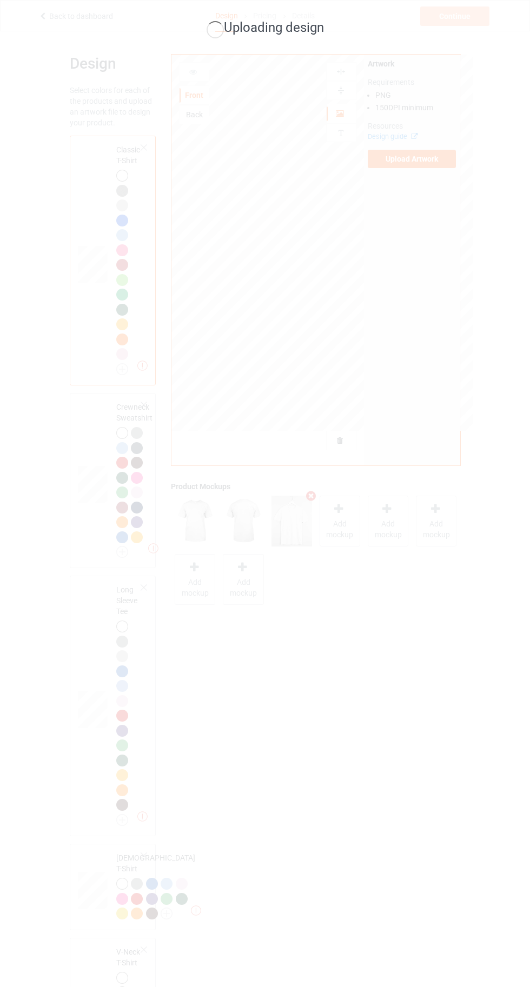
click at [125, 746] on div "Uploading design" at bounding box center [265, 493] width 530 height 987
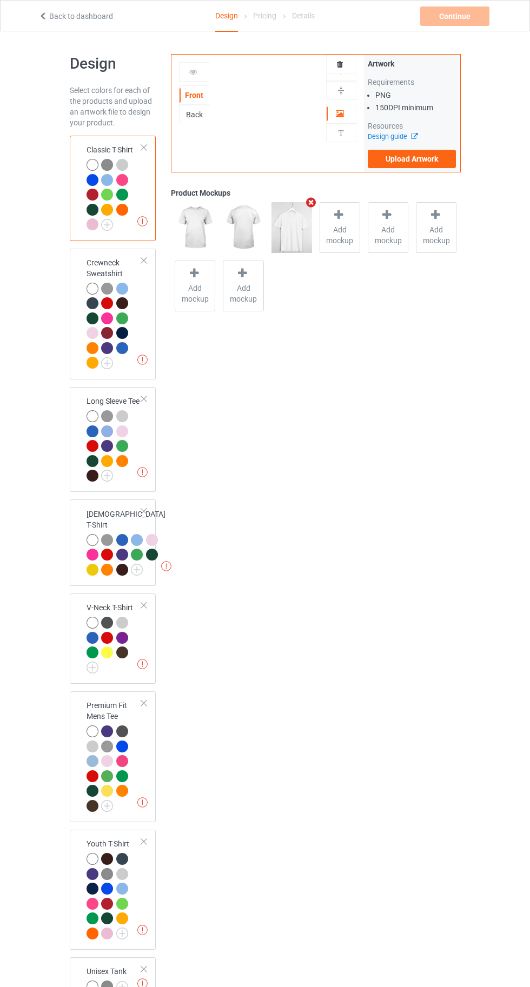
click at [99, 315] on div at bounding box center [93, 319] width 15 height 15
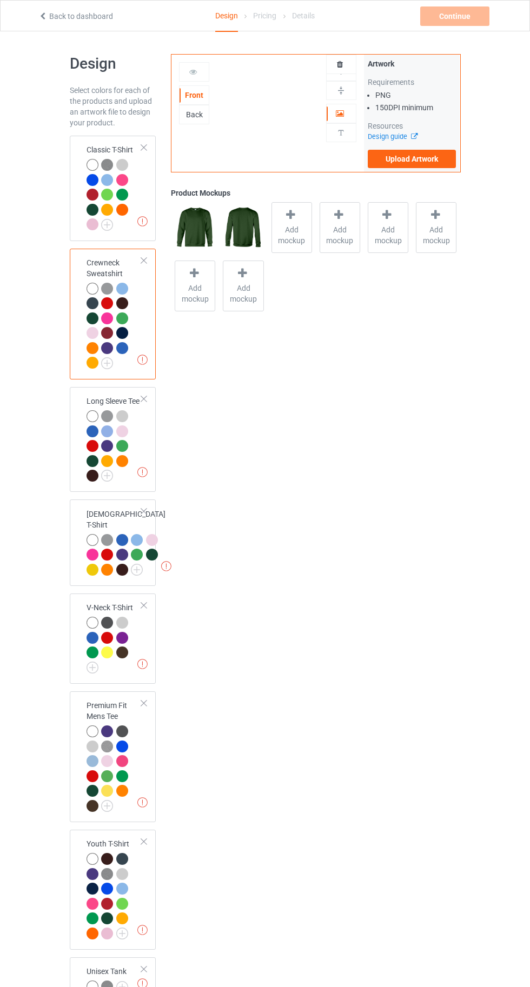
click at [92, 171] on div at bounding box center [93, 166] width 15 height 15
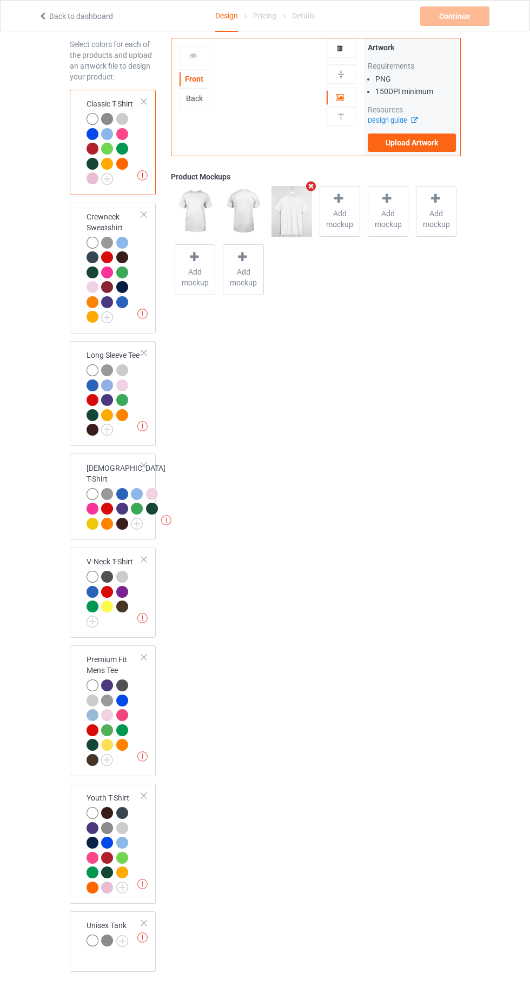
scroll to position [46, 0]
click at [121, 986] on div "Add product" at bounding box center [113, 1006] width 86 height 32
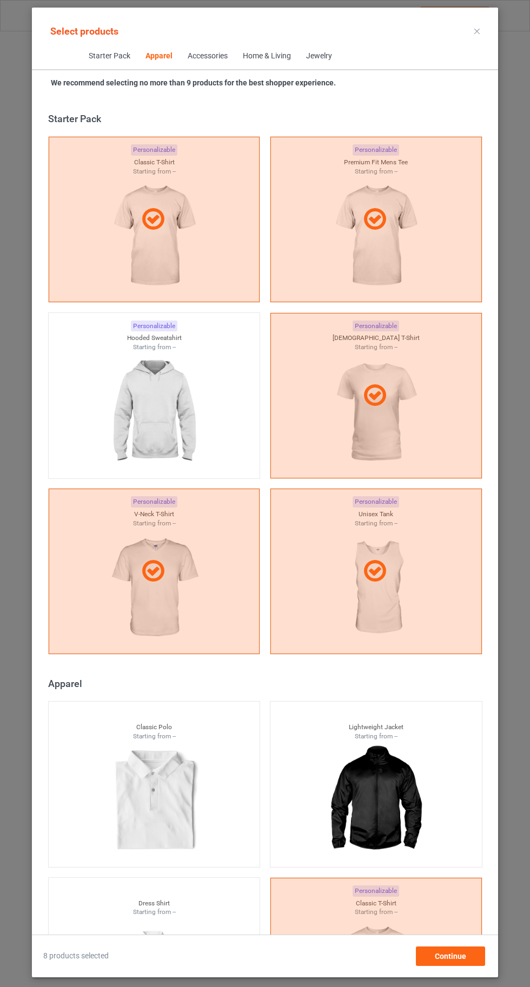
scroll to position [578, 0]
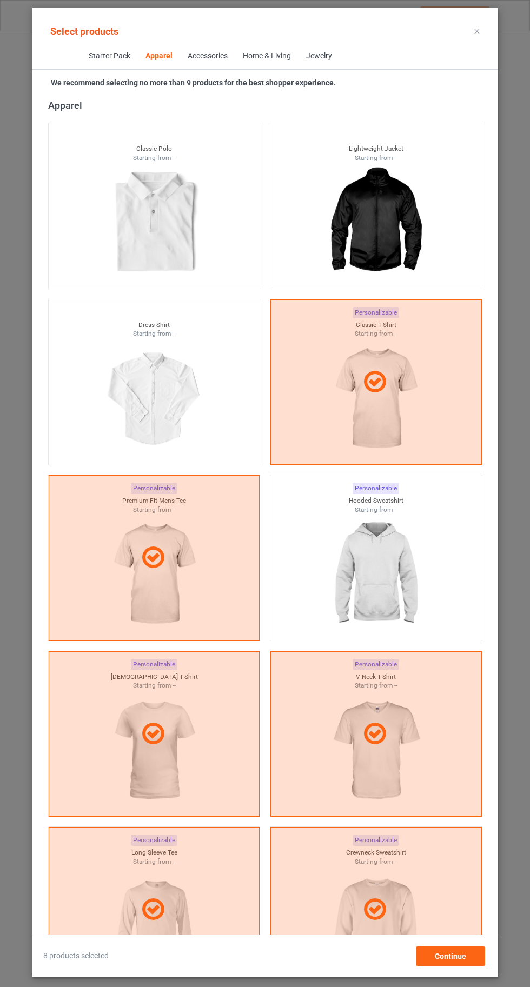
click at [392, 583] on img at bounding box center [375, 574] width 97 height 121
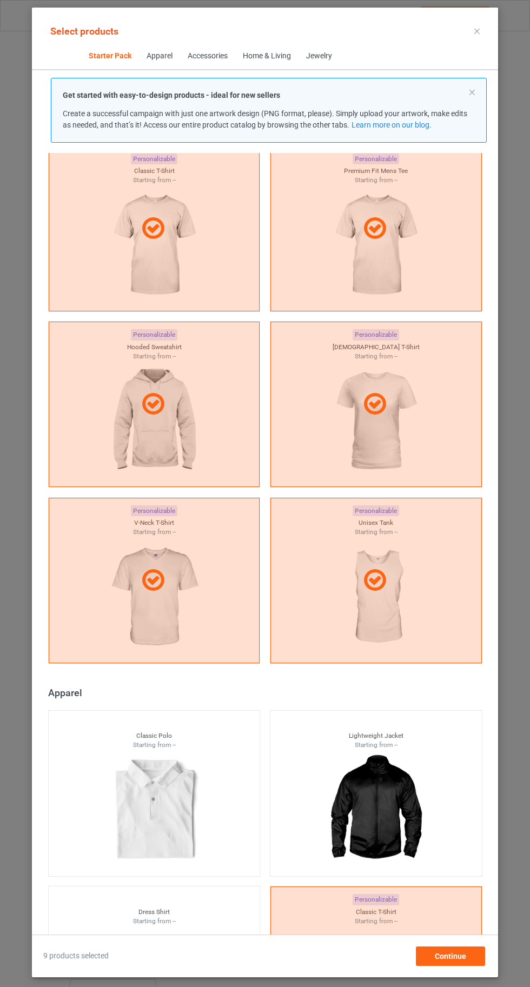
scroll to position [19, 0]
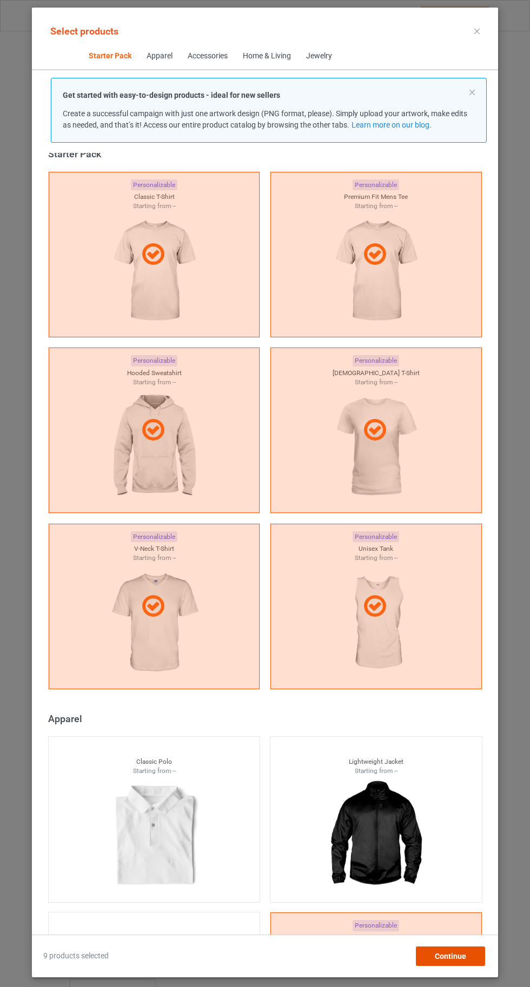
click at [476, 966] on div "Continue" at bounding box center [450, 955] width 69 height 19
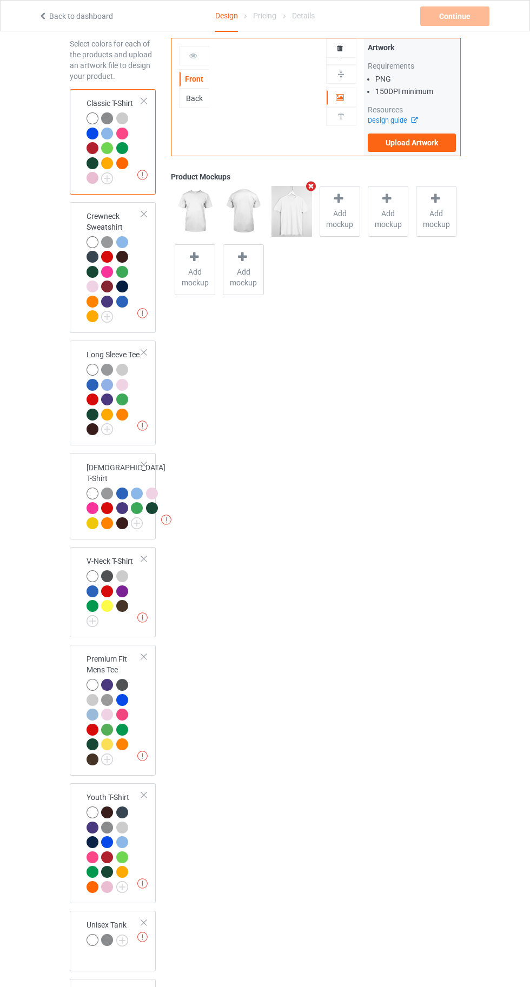
scroll to position [115, 0]
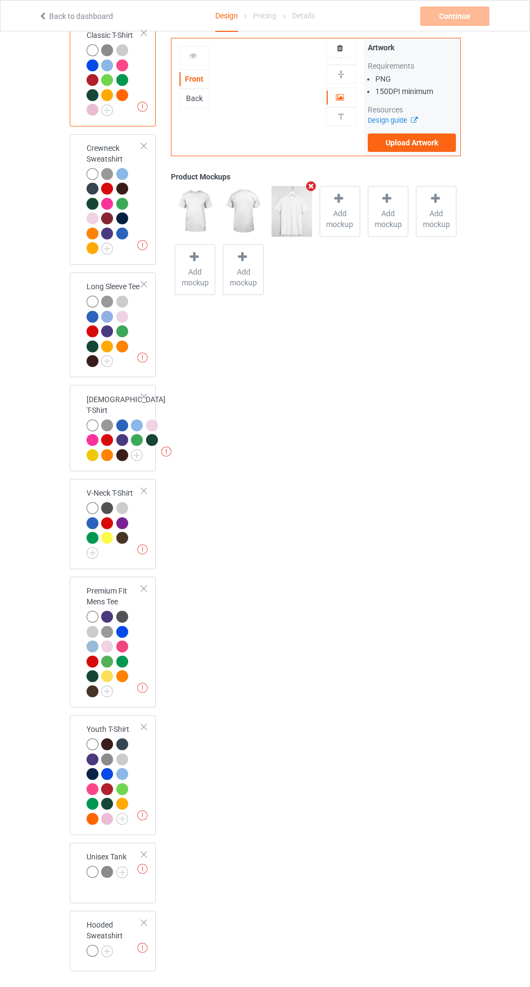
click at [0, 0] on img at bounding box center [0, 0] width 0 height 0
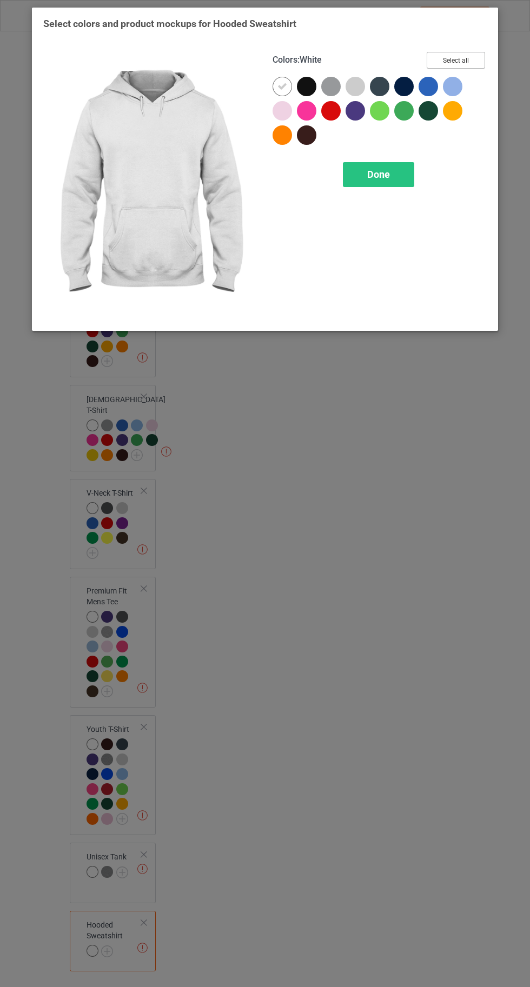
click at [457, 54] on button "Select all" at bounding box center [455, 60] width 58 height 17
click at [305, 86] on icon at bounding box center [307, 87] width 10 height 10
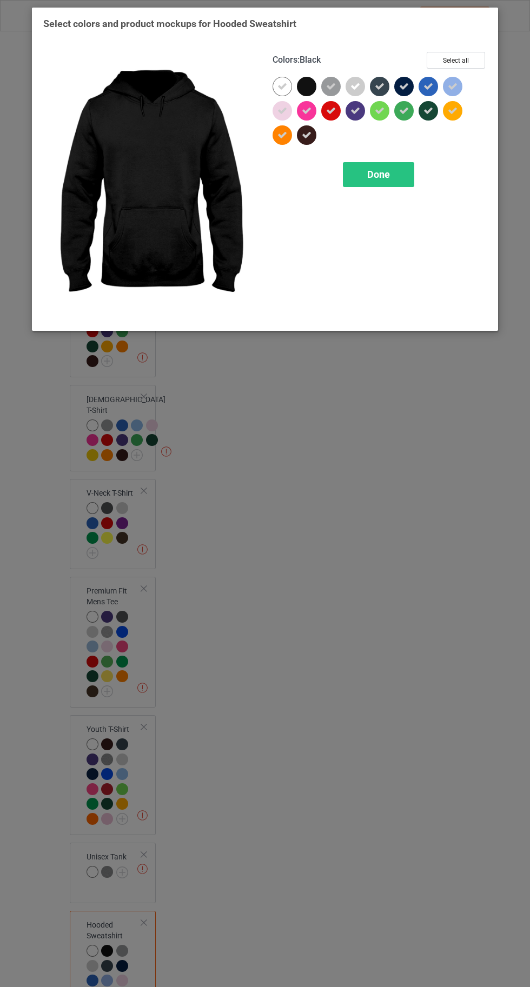
click at [406, 84] on icon at bounding box center [404, 87] width 10 height 10
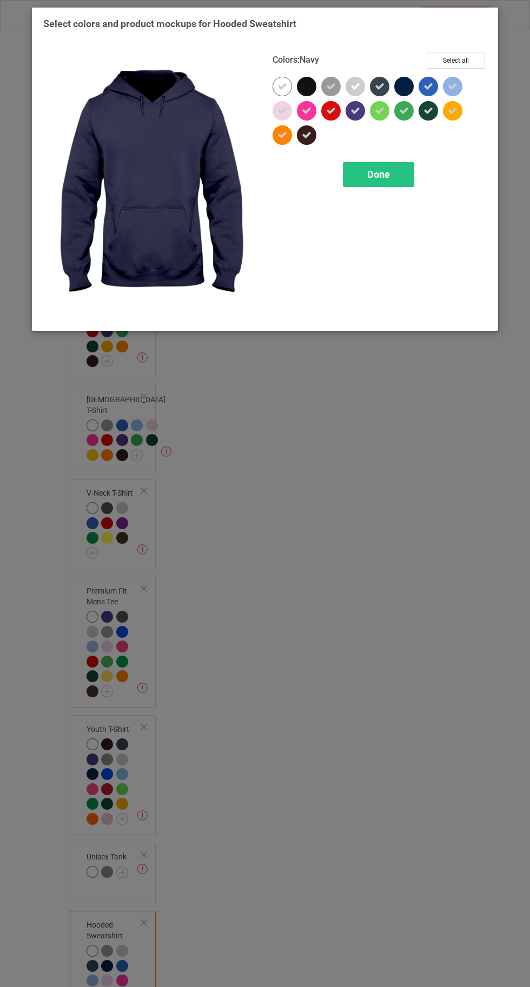
click at [387, 180] on div "Done" at bounding box center [378, 174] width 71 height 25
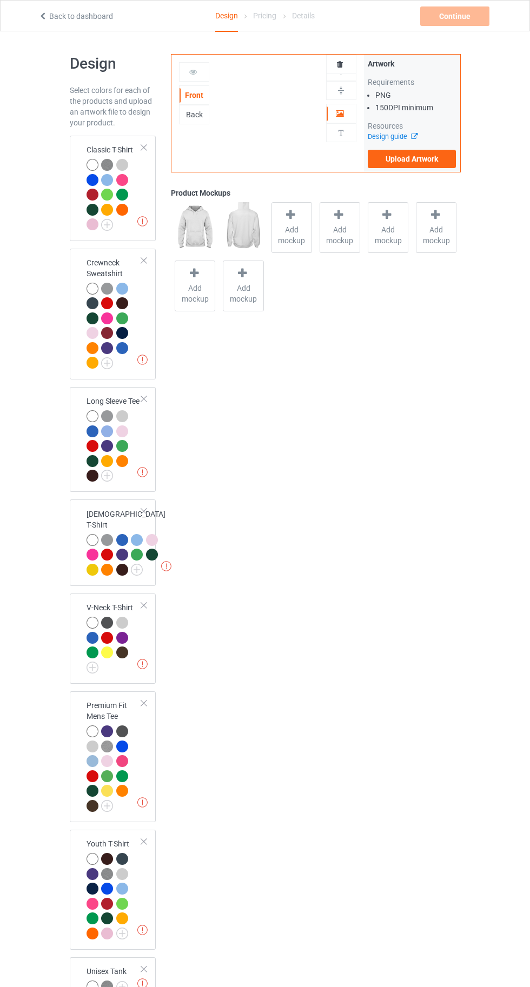
click at [89, 167] on div at bounding box center [92, 165] width 12 height 12
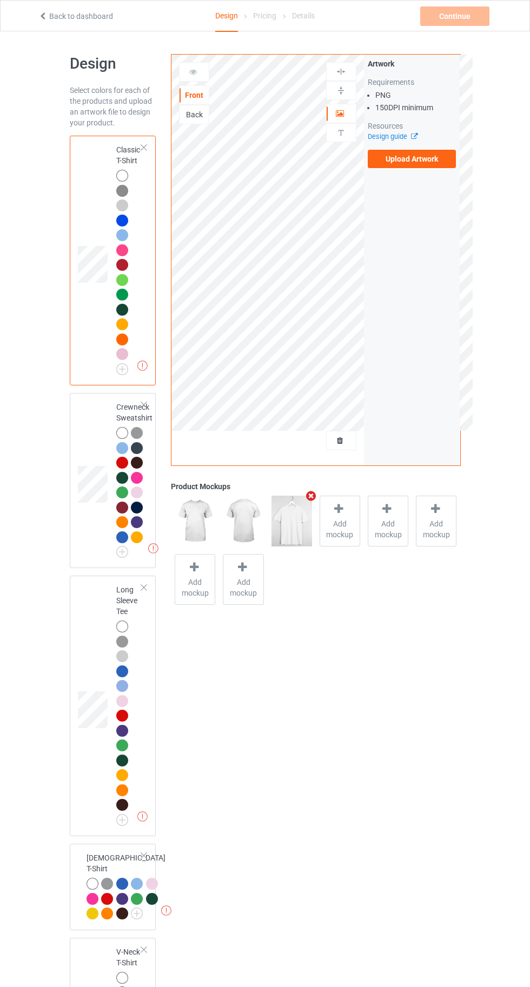
click at [122, 625] on div at bounding box center [122, 626] width 12 height 12
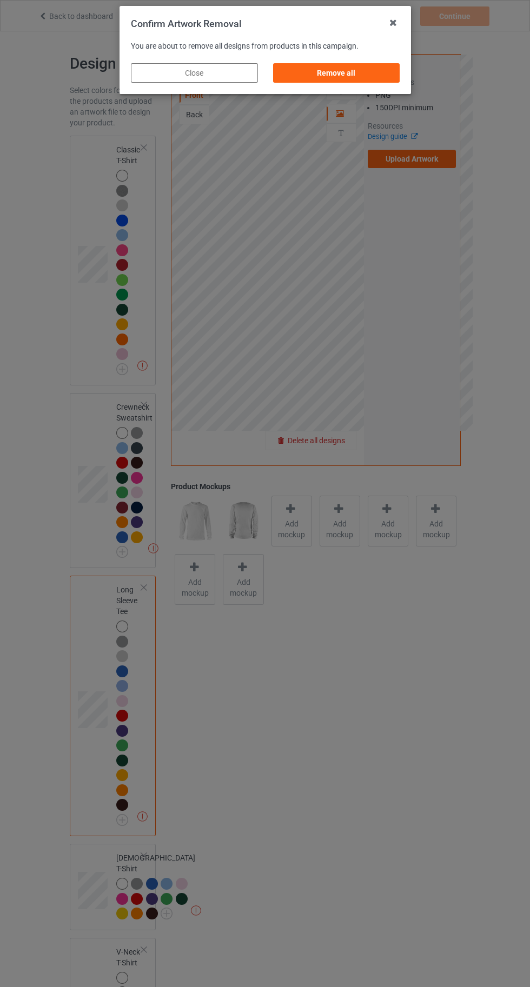
click at [339, 71] on div "Remove all" at bounding box center [335, 72] width 127 height 19
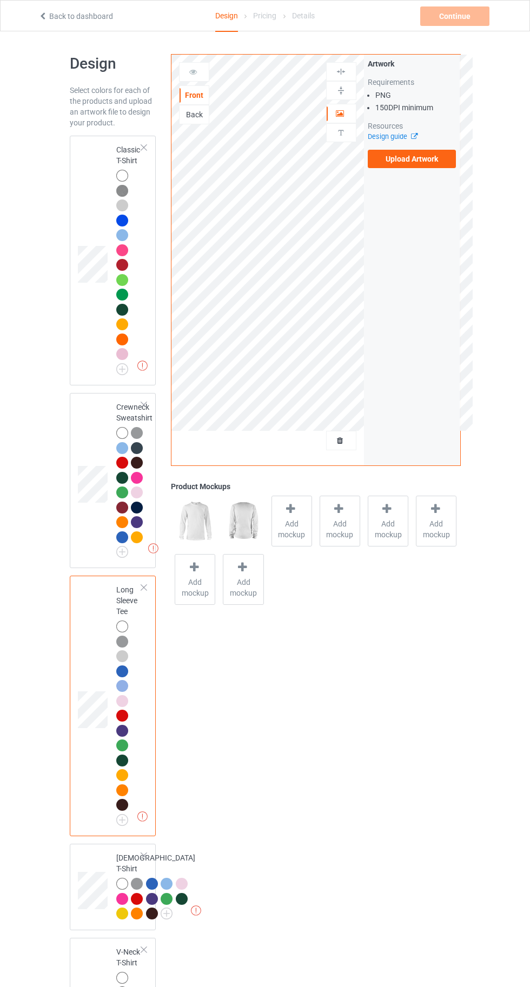
click at [439, 157] on label "Upload Artwork" at bounding box center [412, 159] width 89 height 18
click at [0, 0] on input "Upload Artwork" at bounding box center [0, 0] width 0 height 0
click at [117, 172] on div at bounding box center [122, 176] width 12 height 12
click at [416, 159] on label "Upload Artwork" at bounding box center [412, 159] width 89 height 18
click at [0, 0] on input "Upload Artwork" at bounding box center [0, 0] width 0 height 0
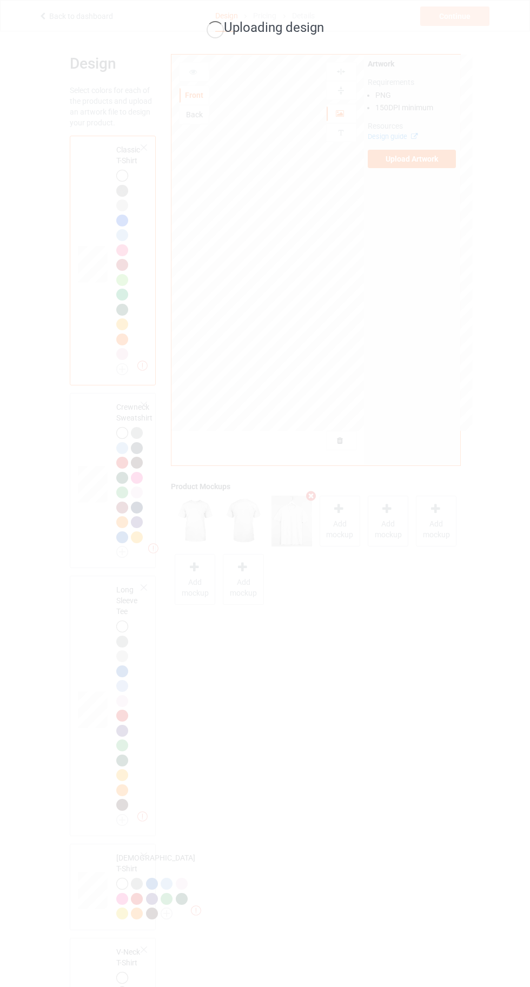
click at [221, 863] on div "Uploading design" at bounding box center [265, 493] width 530 height 987
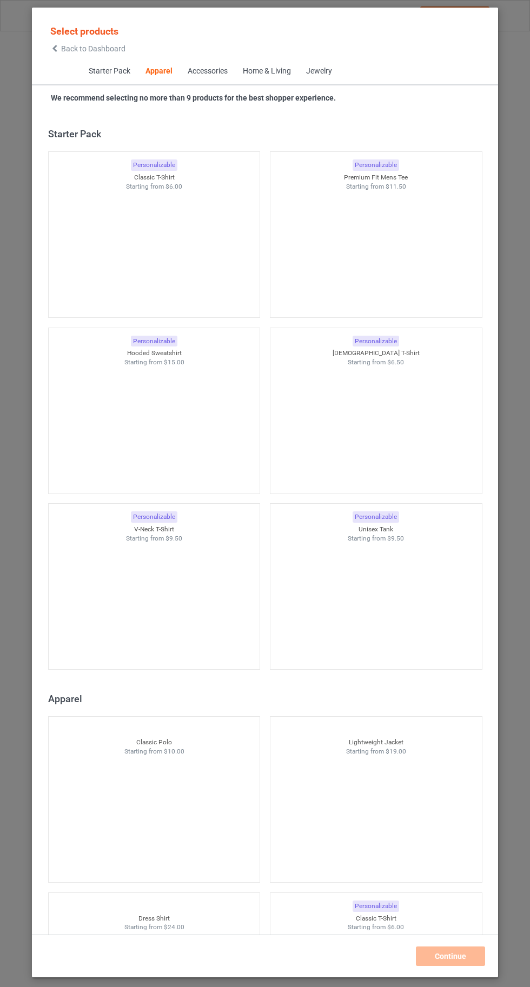
scroll to position [578, 0]
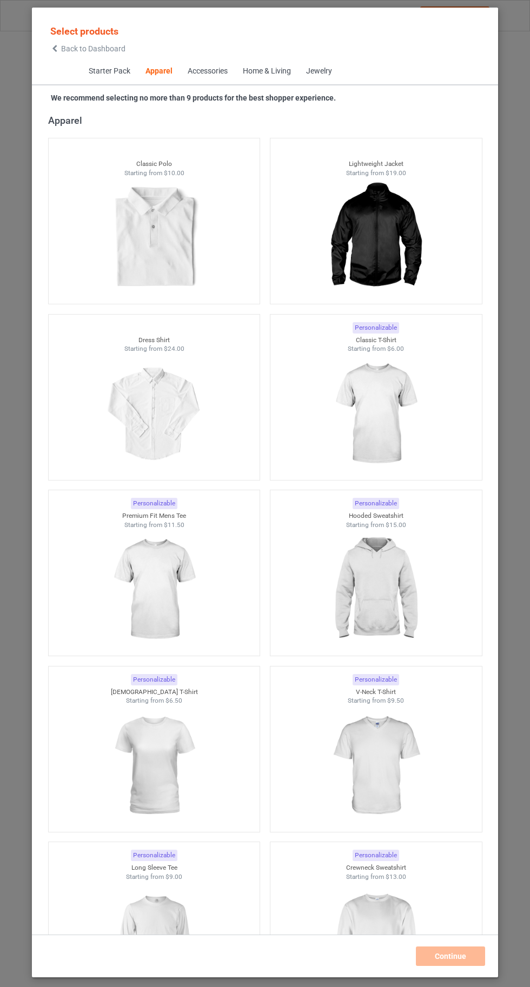
click at [395, 432] on img at bounding box center [375, 413] width 97 height 121
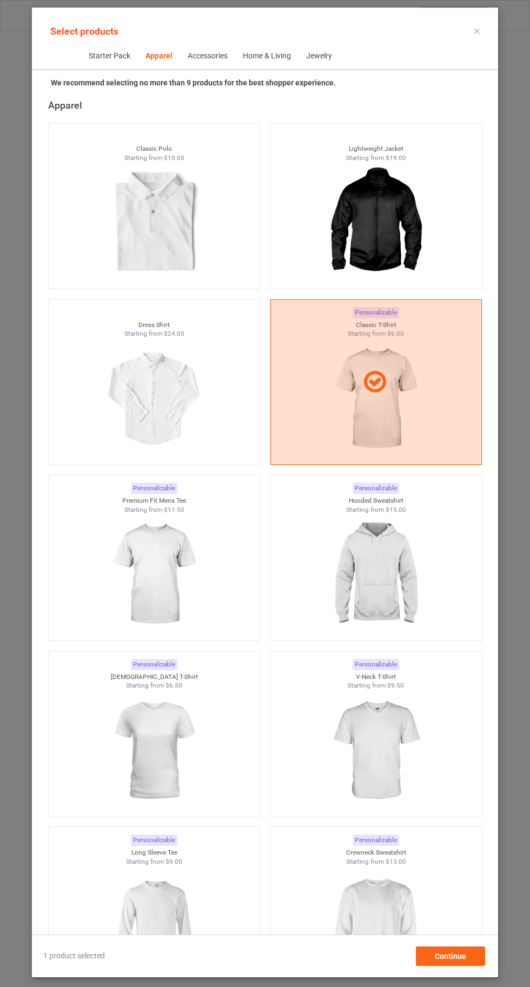
click at [473, 55] on div "Starter Pack Apparel Accessories Home & Living Jewelry" at bounding box center [265, 56] width 466 height 27
click at [477, 31] on icon at bounding box center [476, 31] width 5 height 5
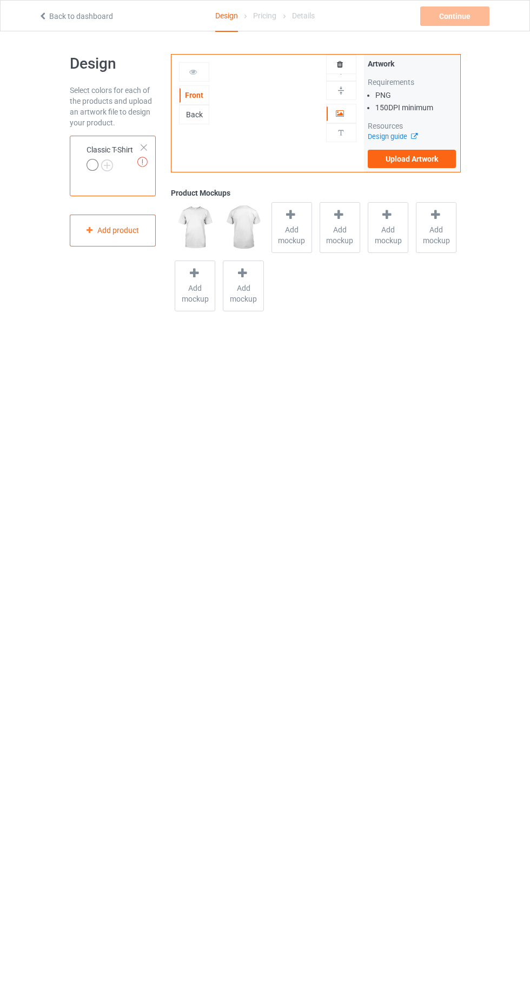
click at [429, 152] on label "Upload Artwork" at bounding box center [412, 159] width 89 height 18
click at [0, 0] on input "Upload Artwork" at bounding box center [0, 0] width 0 height 0
click at [426, 163] on label "Upload Artwork" at bounding box center [412, 159] width 89 height 18
click at [0, 0] on input "Upload Artwork" at bounding box center [0, 0] width 0 height 0
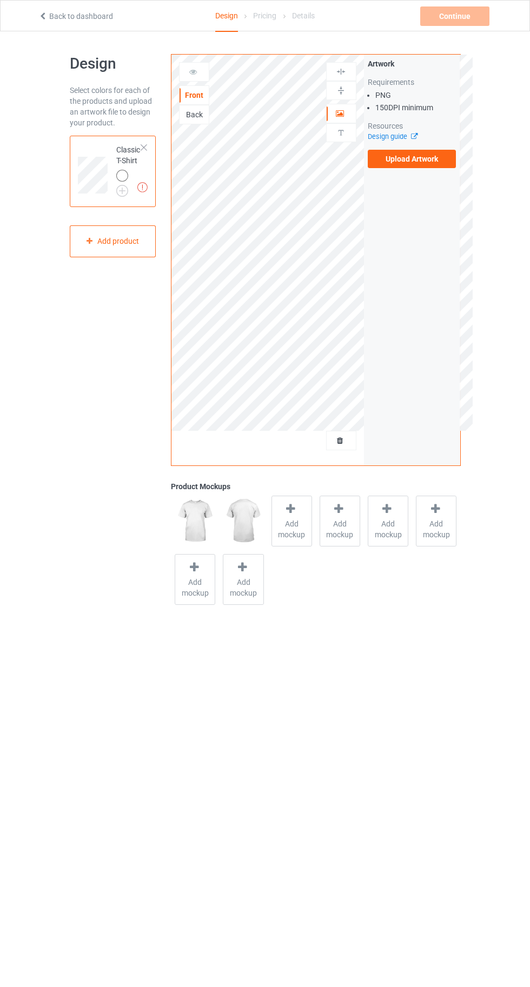
click at [200, 70] on div at bounding box center [193, 71] width 29 height 11
click at [437, 158] on label "Upload Artwork" at bounding box center [412, 159] width 89 height 18
click at [0, 0] on input "Upload Artwork" at bounding box center [0, 0] width 0 height 0
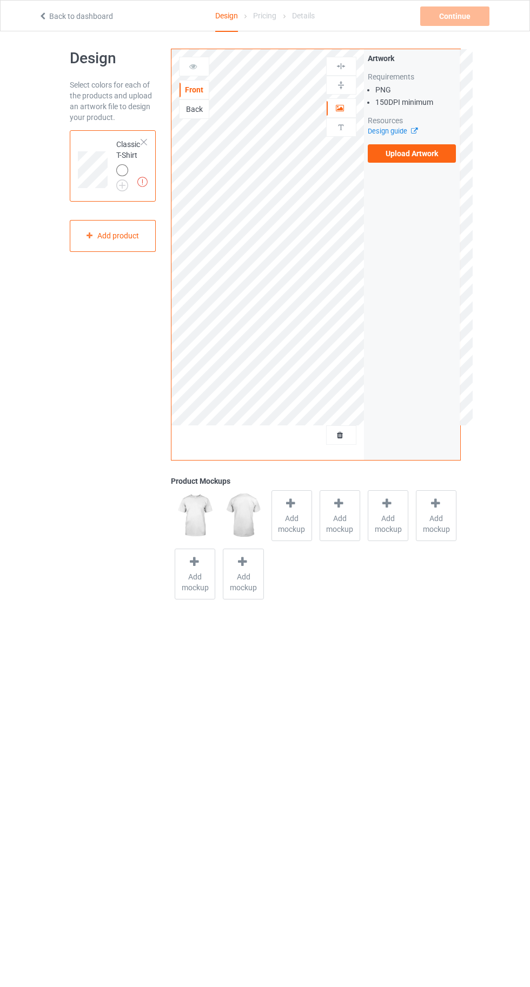
click at [303, 511] on div "Add mockup" at bounding box center [291, 515] width 41 height 51
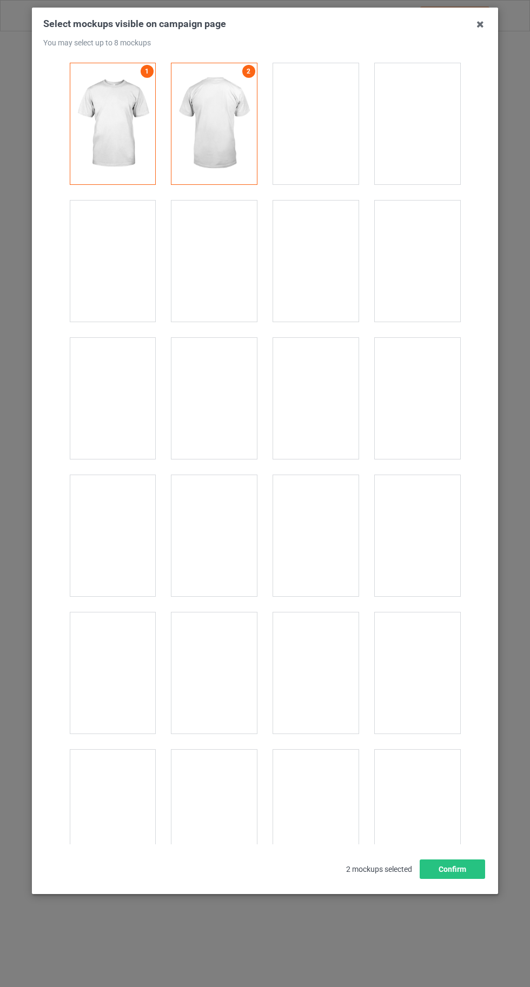
scroll to position [14904, 0]
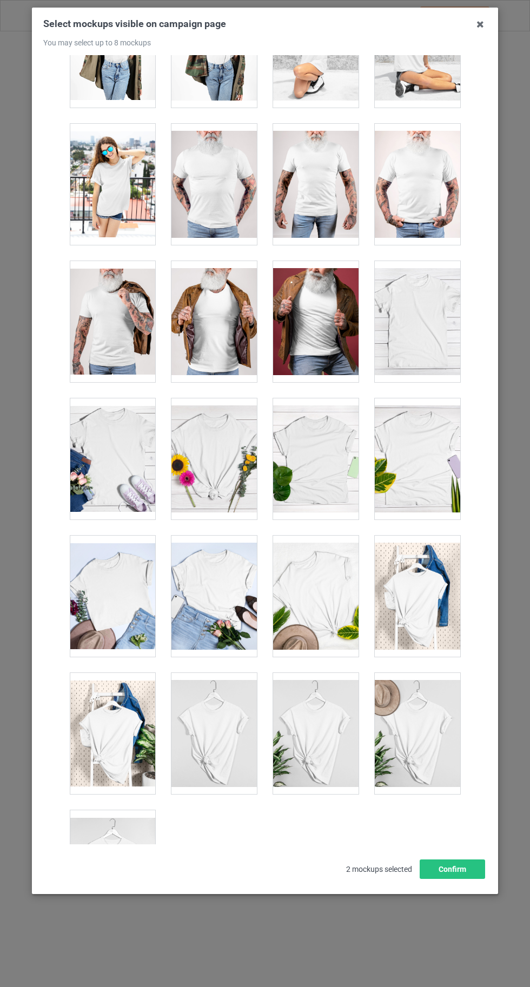
click at [105, 842] on div at bounding box center [112, 870] width 85 height 121
click at [480, 879] on button "Confirm" at bounding box center [451, 868] width 65 height 19
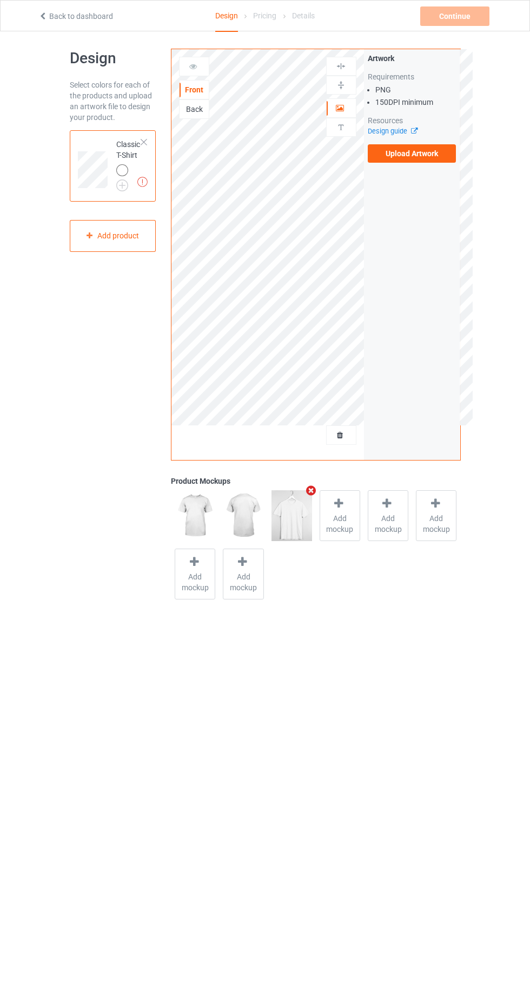
click at [453, 138] on div "Artwork Requirements PNG 150 DPI minimum Resources Design guide Upload Artwork" at bounding box center [412, 108] width 89 height 110
click at [421, 149] on label "Upload Artwork" at bounding box center [412, 153] width 89 height 18
click at [0, 0] on input "Upload Artwork" at bounding box center [0, 0] width 0 height 0
click at [353, 435] on div at bounding box center [340, 435] width 29 height 11
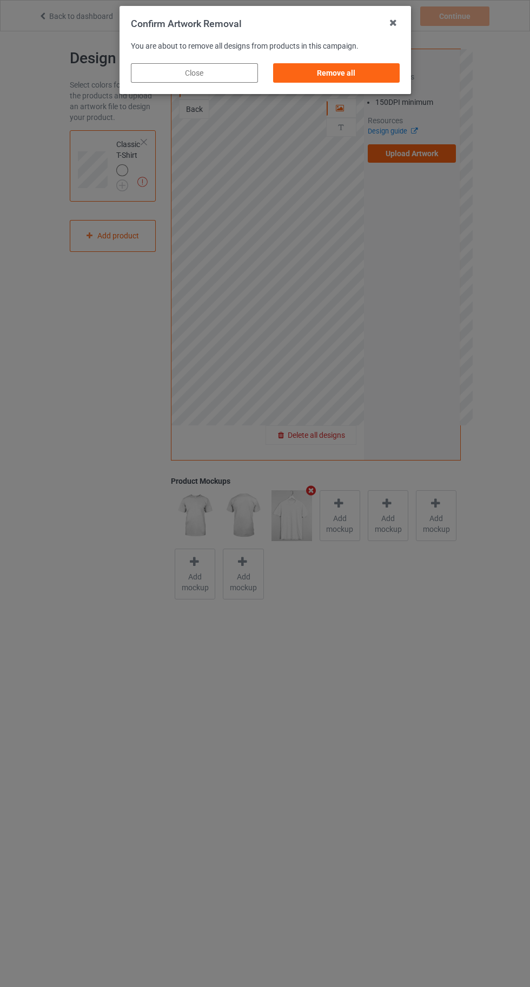
click at [367, 74] on div "Remove all" at bounding box center [335, 72] width 127 height 19
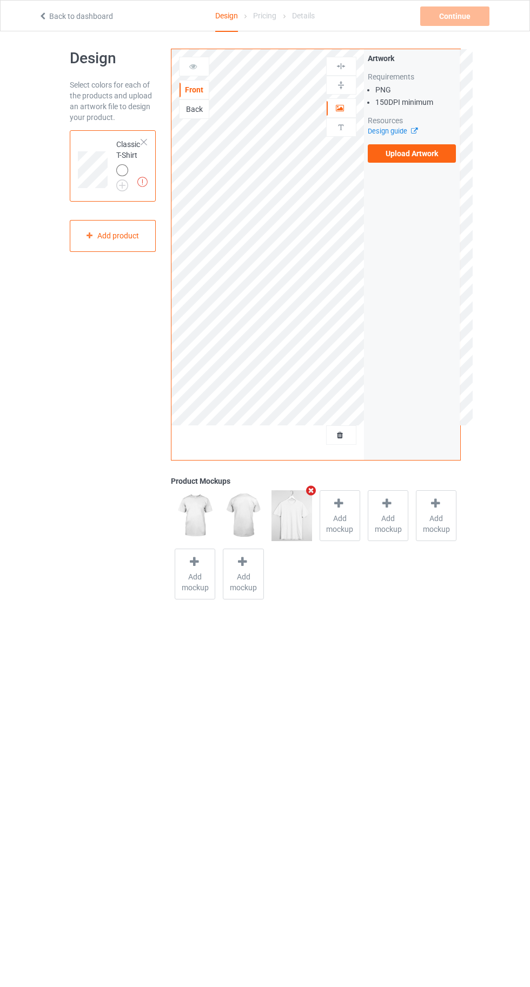
click at [430, 160] on label "Upload Artwork" at bounding box center [412, 153] width 89 height 18
click at [0, 0] on input "Upload Artwork" at bounding box center [0, 0] width 0 height 0
